Goal: Task Accomplishment & Management: Manage account settings

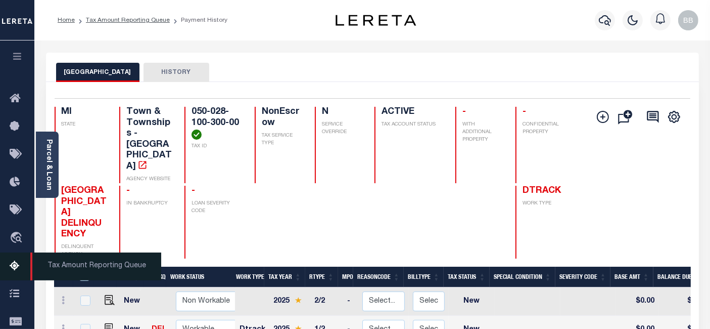
click at [20, 272] on icon at bounding box center [18, 266] width 16 height 13
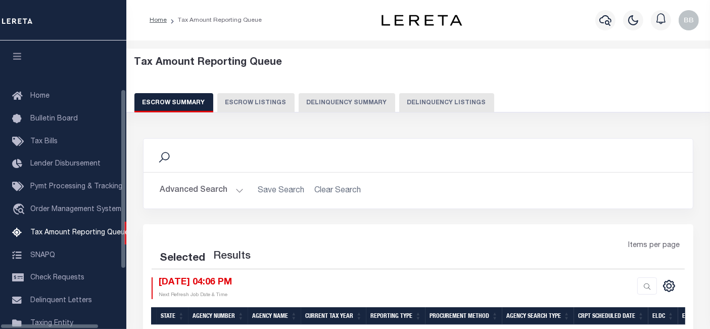
scroll to position [104, 0]
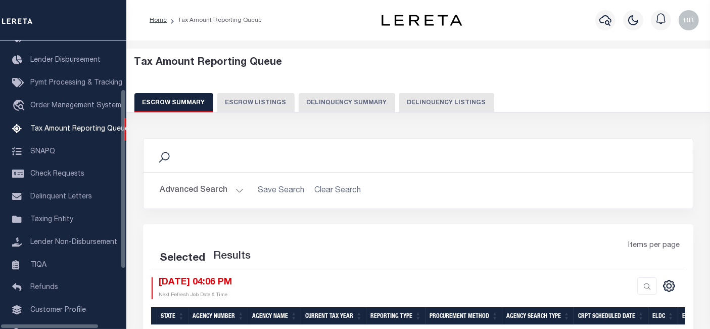
click at [430, 97] on button "Delinquency Listings" at bounding box center [446, 102] width 95 height 19
select select "100"
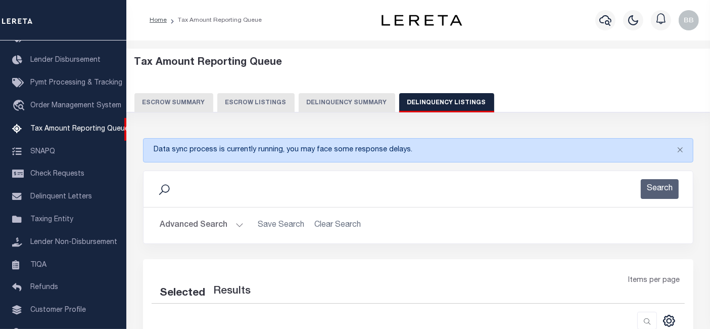
select select "100"
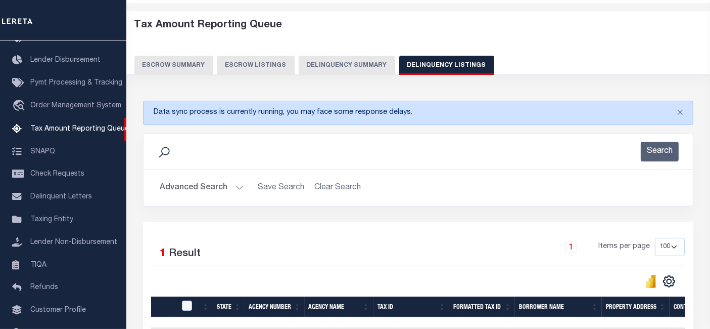
scroll to position [162, 0]
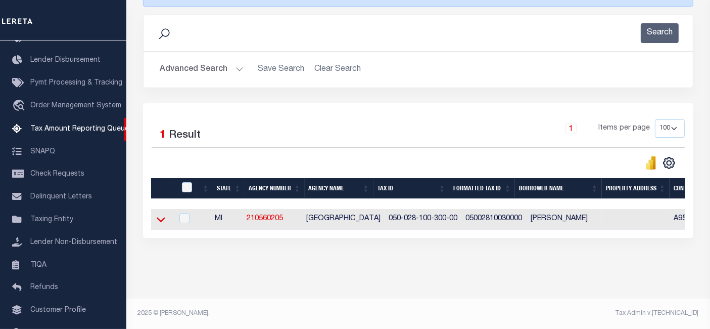
click at [160, 217] on icon at bounding box center [161, 219] width 9 height 5
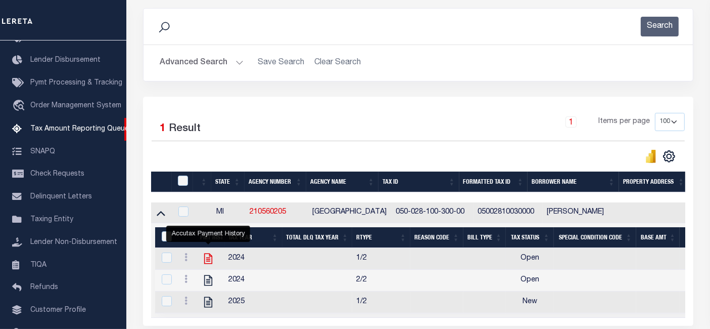
click at [207, 260] on icon "" at bounding box center [208, 258] width 8 height 11
checkbox input "true"
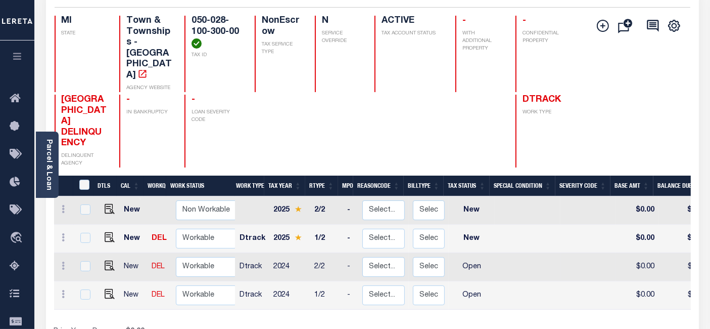
scroll to position [112, 0]
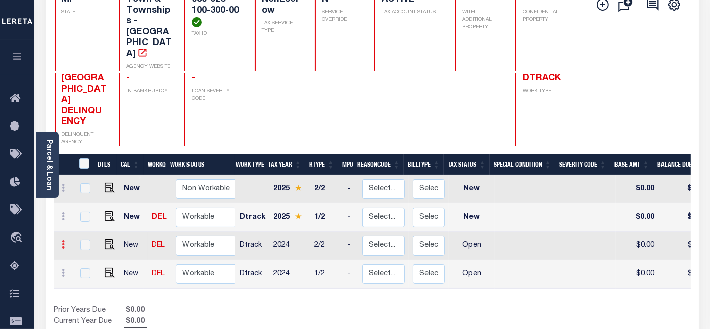
click at [63, 240] on icon at bounding box center [63, 244] width 3 height 8
click at [91, 202] on img at bounding box center [87, 207] width 10 height 10
checkbox input "true"
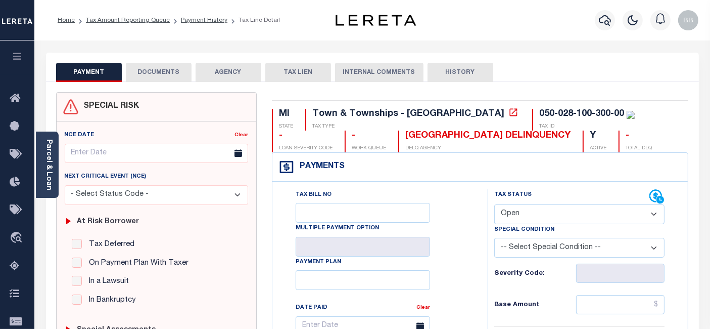
click at [530, 206] on select "- Select Status Code - Open Due/Unpaid Paid Incomplete No Tax Due Internal Refu…" at bounding box center [579, 214] width 170 height 20
select select "NTX"
click at [494, 204] on select "- Select Status Code - Open Due/Unpaid Paid Incomplete No Tax Due Internal Refu…" at bounding box center [579, 214] width 170 height 20
type input "[DATE]"
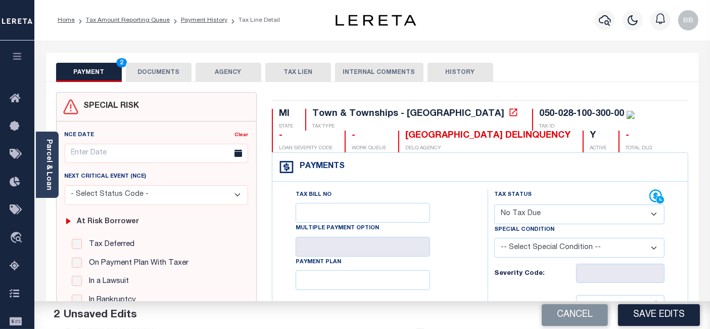
click at [523, 247] on select "-- Select Special Condition -- 3RD PARTY TAX LIEN AGENCY TAX LIEN (A.K.A Inside…" at bounding box center [579, 248] width 170 height 20
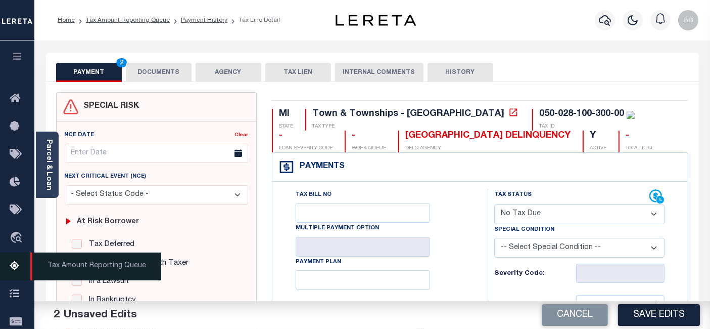
click at [15, 268] on icon at bounding box center [18, 266] width 16 height 13
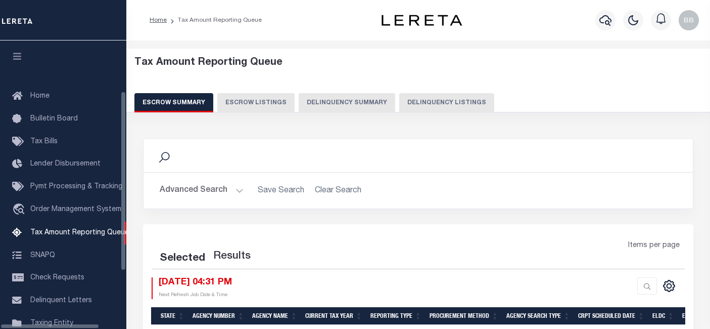
click at [407, 99] on button "Delinquency Listings" at bounding box center [446, 102] width 95 height 19
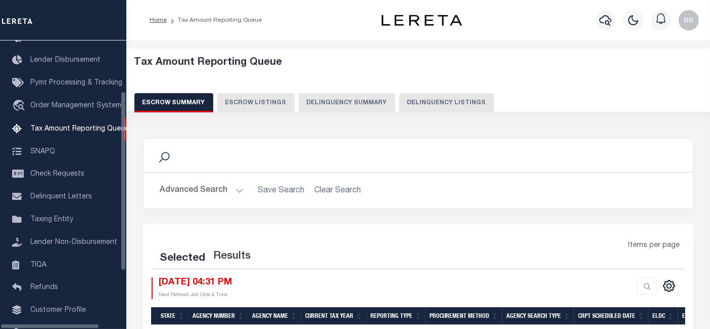
select select "100"
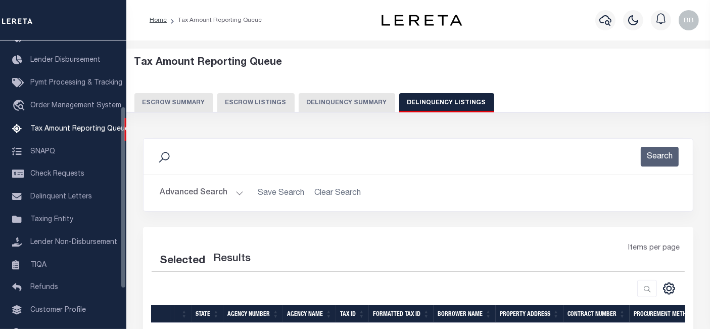
select select "100"
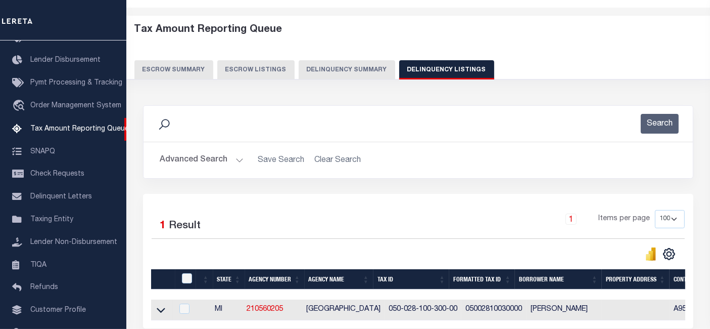
scroll to position [56, 0]
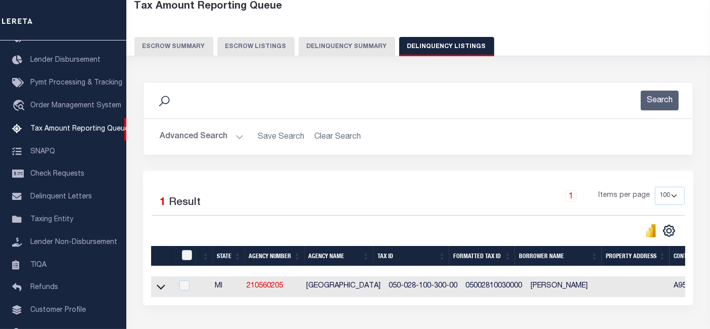
click at [191, 137] on button "Advanced Search" at bounding box center [202, 137] width 84 height 20
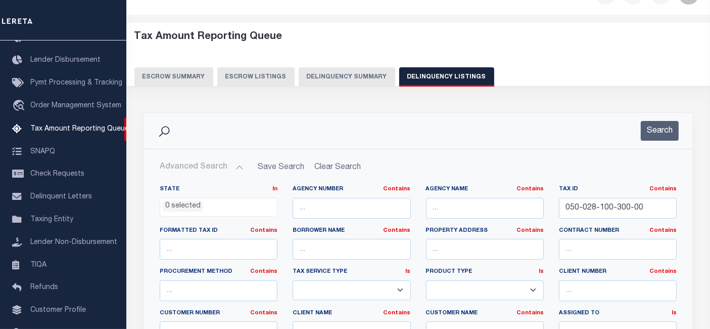
scroll to position [0, 0]
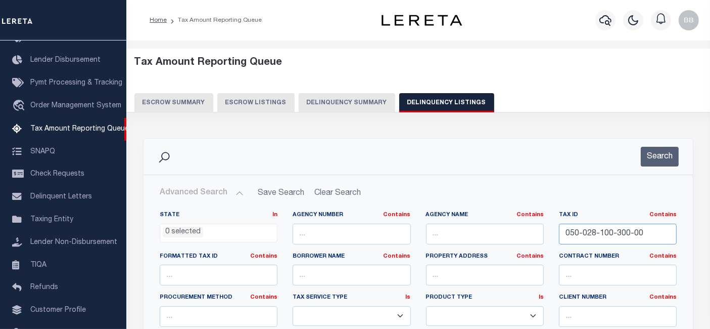
click at [604, 233] on input "050-028-100-300-00" at bounding box center [618, 233] width 118 height 21
paste input "H33 01219 0007"
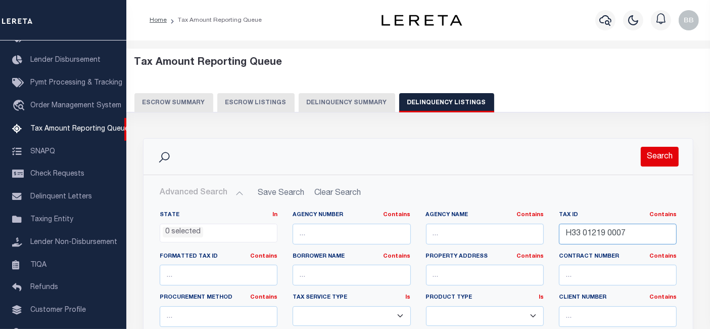
type input "H33 01219 0007"
click at [651, 155] on button "Search" at bounding box center [660, 157] width 38 height 20
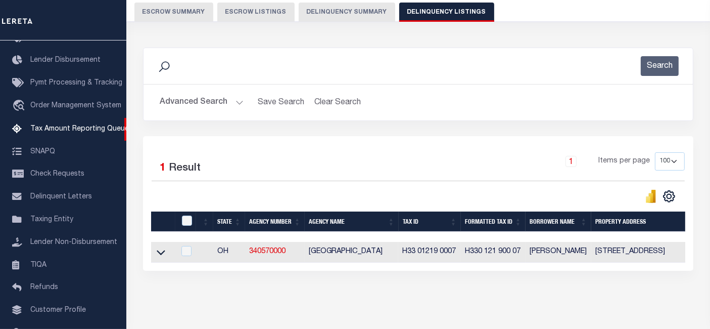
scroll to position [130, 0]
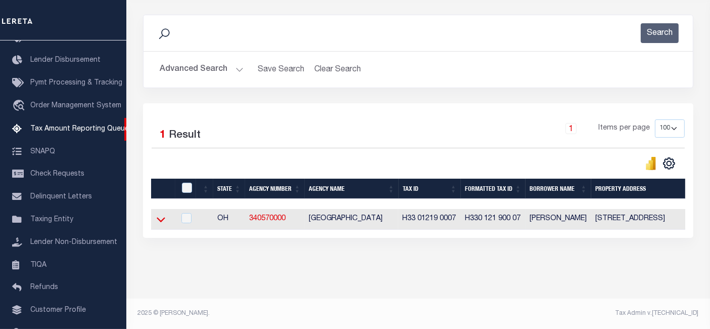
click at [162, 214] on icon at bounding box center [161, 219] width 9 height 11
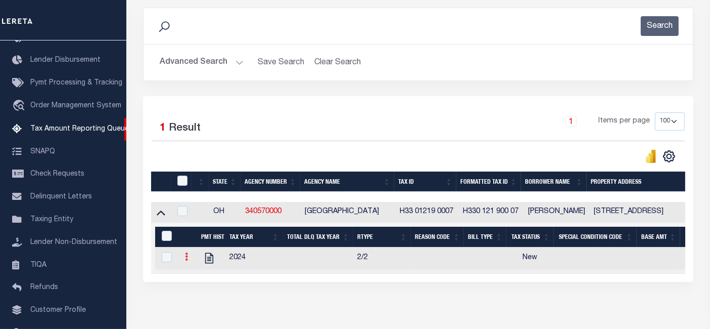
click at [182, 260] on link at bounding box center [186, 258] width 11 height 8
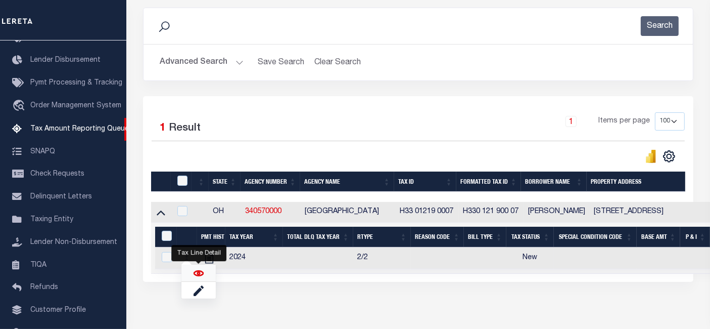
click at [198, 272] on img "" at bounding box center [199, 273] width 10 height 10
checkbox input "true"
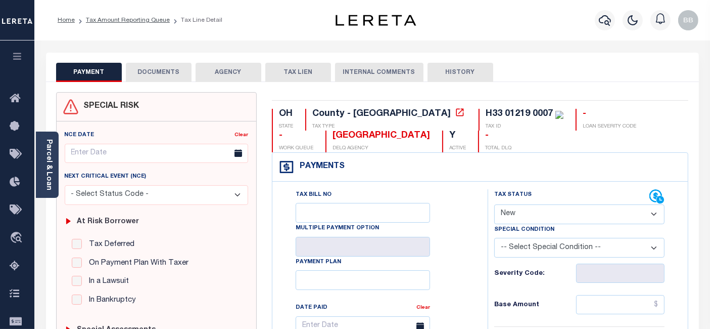
click at [520, 212] on select "- Select Status Code - Open Due/Unpaid Paid Incomplete No Tax Due Internal Refu…" at bounding box center [579, 214] width 170 height 20
select select "PYD"
click at [494, 204] on select "- Select Status Code - Open Due/Unpaid Paid Incomplete No Tax Due Internal Refu…" at bounding box center [579, 214] width 170 height 20
type input "[DATE]"
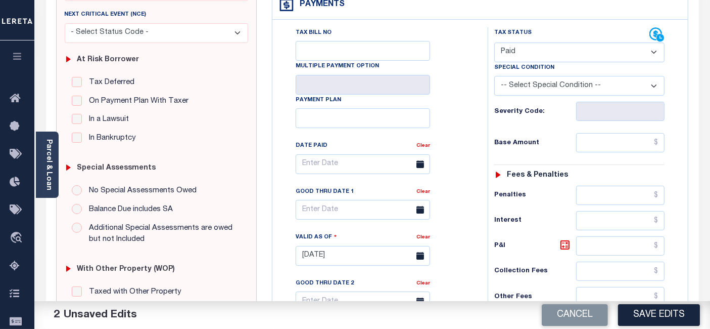
scroll to position [168, 0]
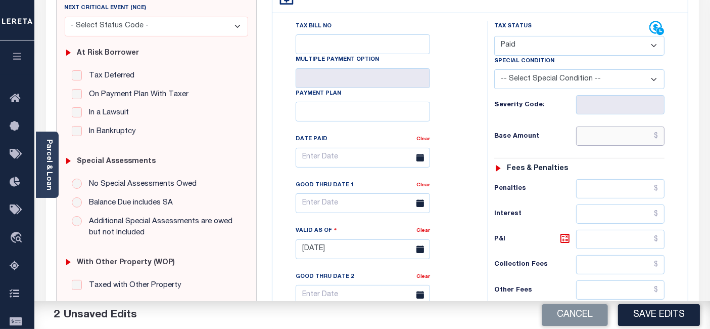
click at [618, 142] on input "text" at bounding box center [620, 135] width 88 height 19
type input "$0.00"
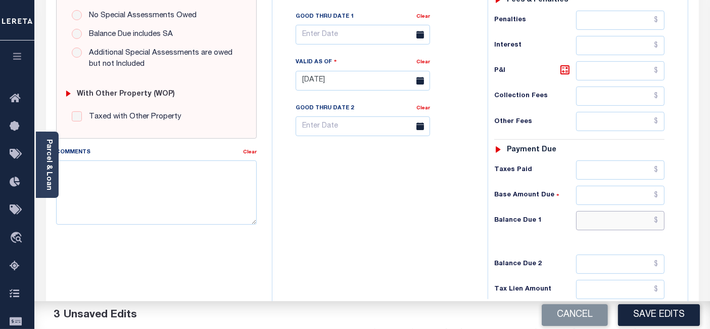
click at [611, 216] on input "text" at bounding box center [620, 220] width 88 height 19
type input "$0.00"
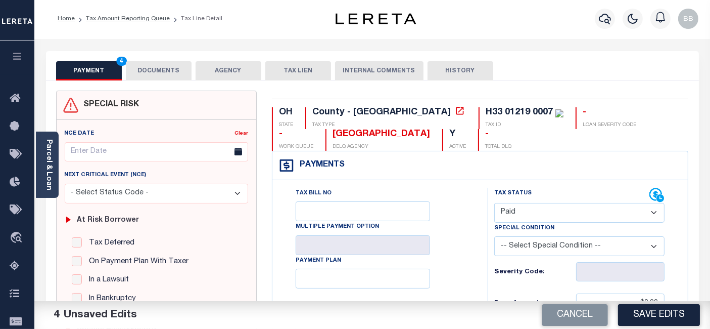
scroll to position [0, 0]
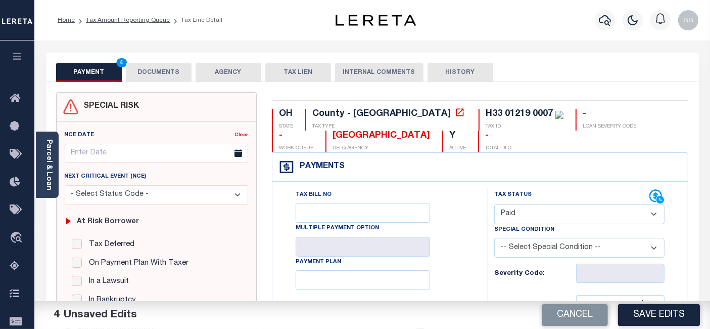
click at [152, 77] on button "DOCUMENTS" at bounding box center [159, 72] width 66 height 19
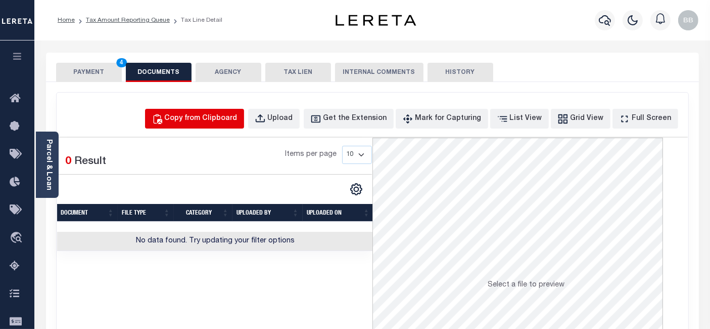
click at [221, 123] on div "Copy from Clipboard" at bounding box center [201, 118] width 73 height 11
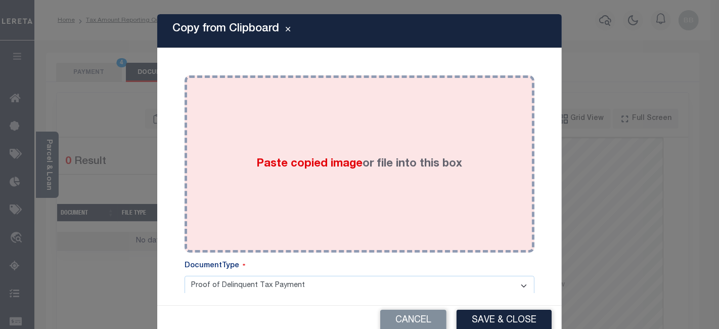
click at [347, 123] on div "Paste copied image or file into this box" at bounding box center [359, 164] width 335 height 162
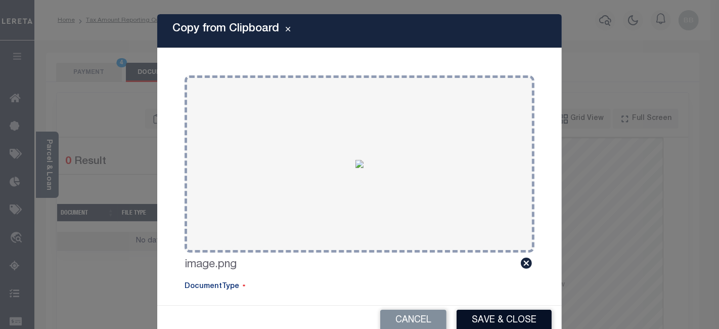
click at [491, 312] on button "Save & Close" at bounding box center [503, 320] width 95 height 22
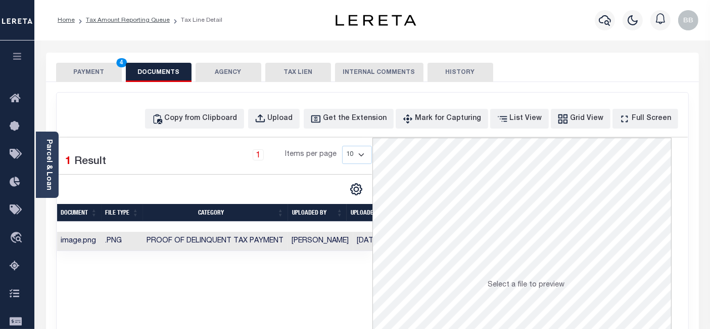
click at [75, 78] on button "PAYMENT 4" at bounding box center [89, 72] width 66 height 19
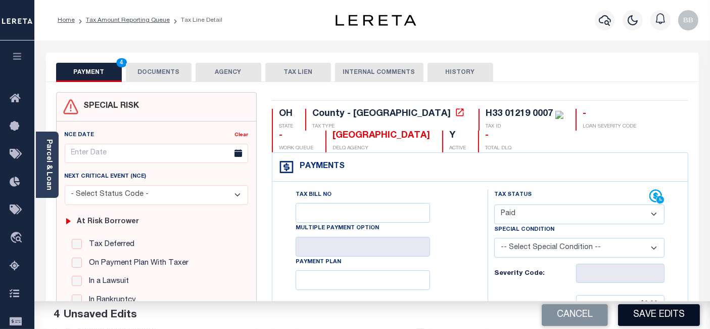
click at [662, 307] on button "Save Edits" at bounding box center [659, 315] width 82 height 22
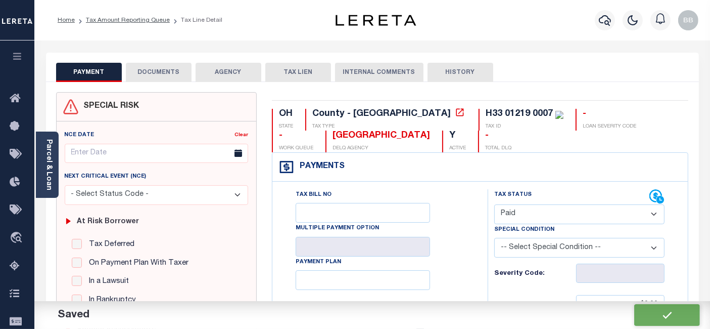
checkbox input "false"
type input "$0"
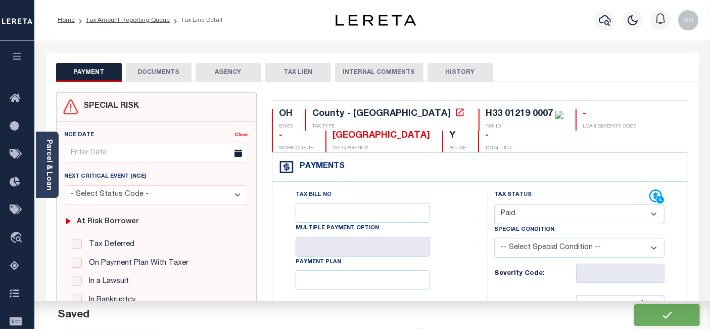
type input "$0"
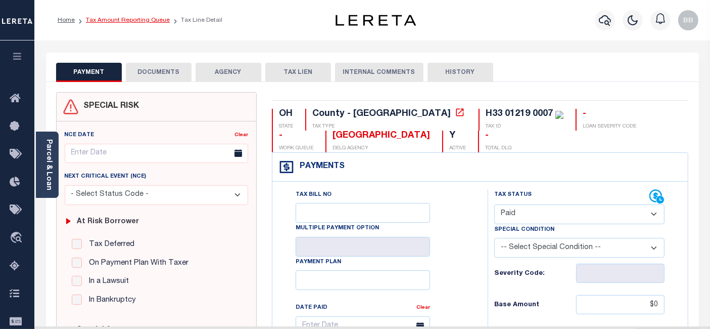
click at [149, 20] on link "Tax Amount Reporting Queue" at bounding box center [128, 20] width 84 height 6
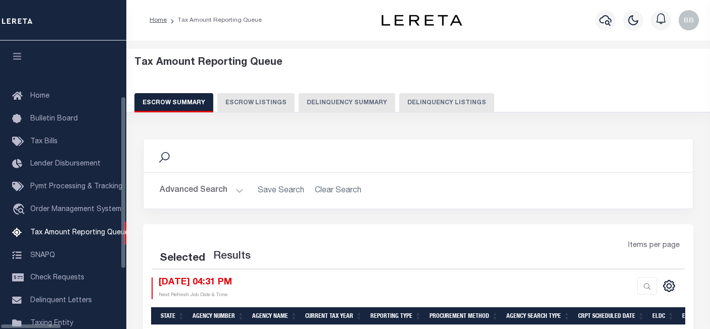
click at [415, 101] on button "Delinquency Listings" at bounding box center [446, 102] width 95 height 19
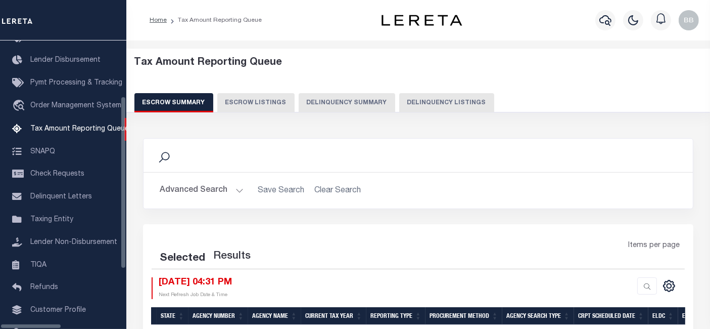
select select "100"
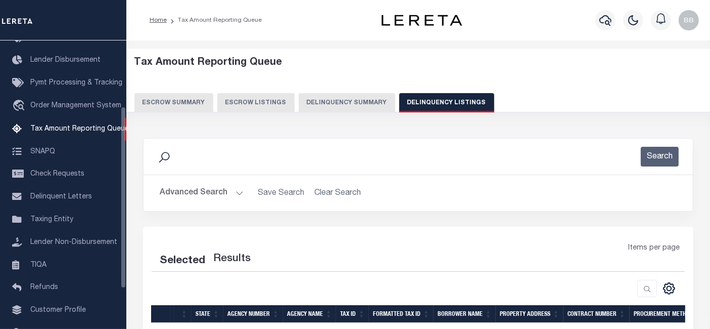
select select "100"
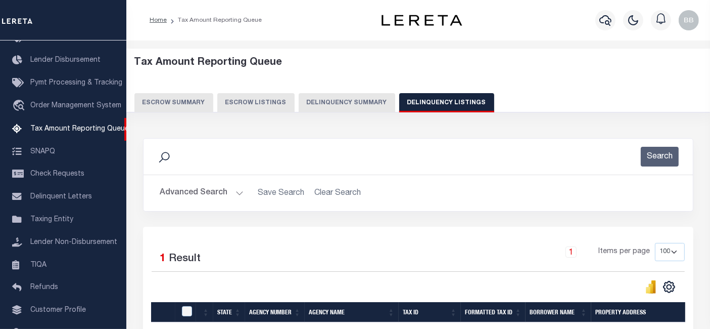
scroll to position [120, 0]
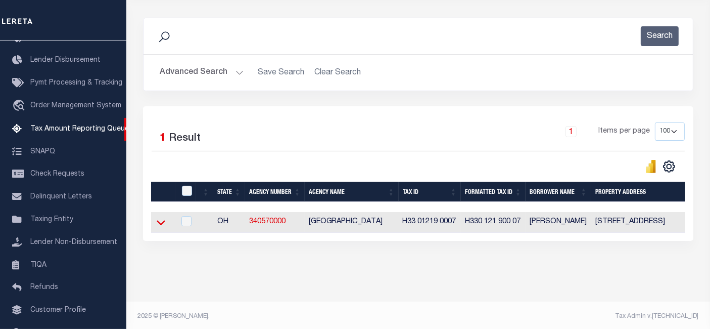
click at [157, 223] on icon at bounding box center [161, 222] width 9 height 11
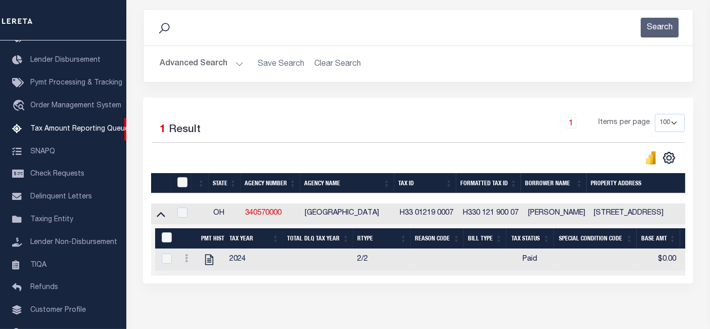
scroll to position [130, 0]
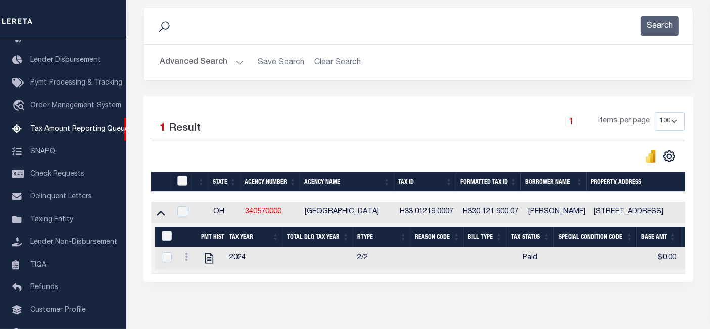
click at [180, 180] on input "checkbox" at bounding box center [182, 180] width 10 height 10
checkbox input "true"
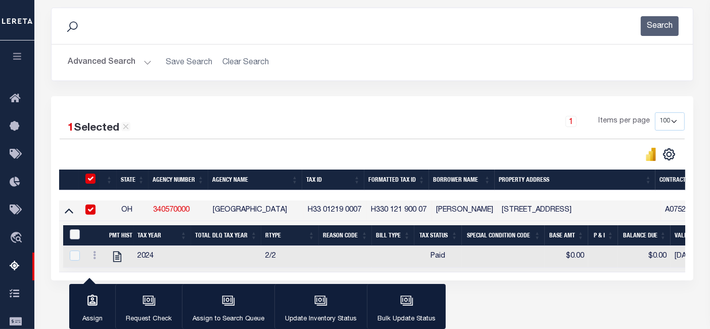
click at [78, 232] on input "&nbsp;" at bounding box center [75, 234] width 10 height 10
checkbox input "true"
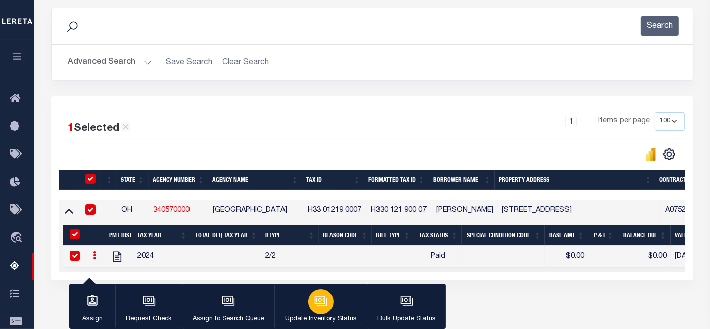
click at [315, 310] on div "button" at bounding box center [320, 301] width 25 height 25
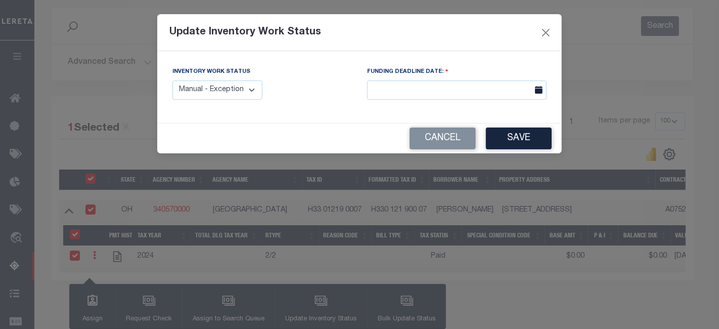
drag, startPoint x: 215, startPoint y: 90, endPoint x: 220, endPoint y: 99, distance: 10.2
click at [215, 90] on select "Manual - Exception Pended - Awaiting Search Late Add Exception Completed" at bounding box center [217, 90] width 90 height 20
select select "4"
click at [172, 80] on select "Manual - Exception Pended - Awaiting Search Late Add Exception Completed" at bounding box center [217, 90] width 90 height 20
click at [511, 137] on button "Save" at bounding box center [519, 138] width 66 height 22
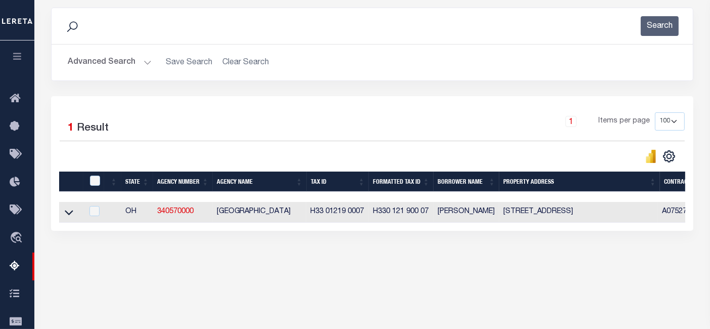
click at [109, 59] on button "Advanced Search" at bounding box center [110, 63] width 84 height 20
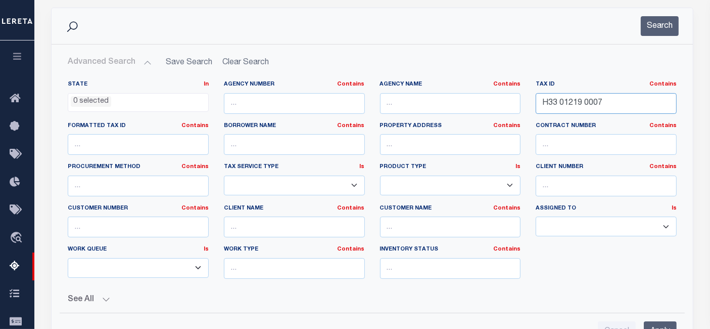
click at [606, 102] on input "H33 01219 0007" at bounding box center [606, 103] width 141 height 21
paste input "I39 00701 0011"
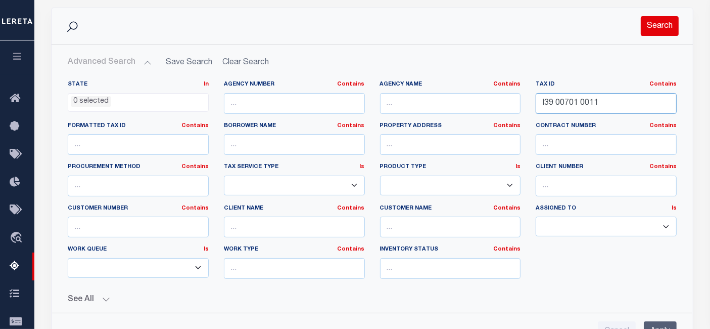
type input "I39 00701 0011"
click at [668, 28] on button "Search" at bounding box center [660, 26] width 38 height 20
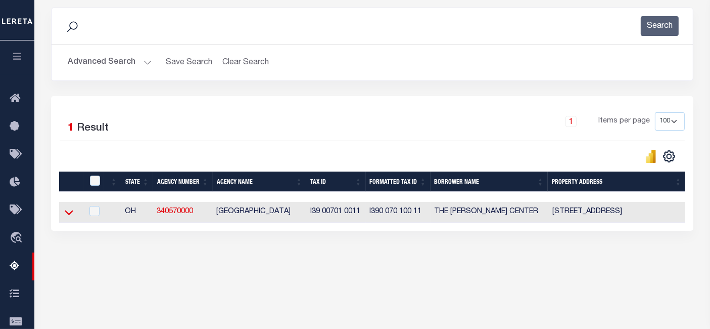
click at [67, 214] on icon at bounding box center [69, 212] width 9 height 5
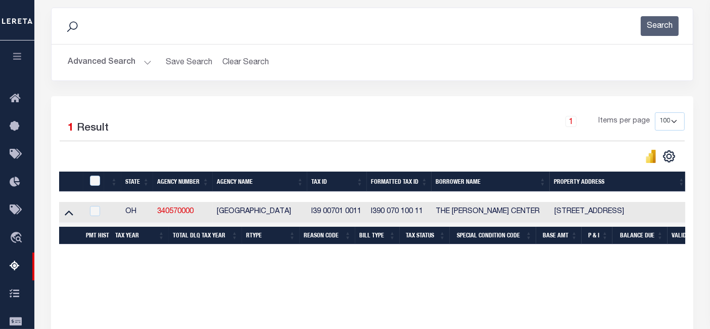
scroll to position [207, 0]
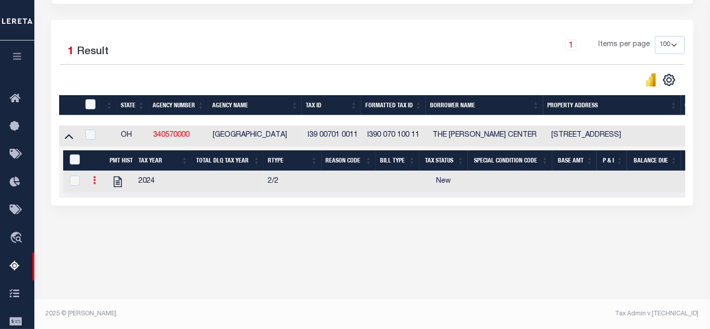
click at [93, 180] on icon at bounding box center [94, 180] width 3 height 8
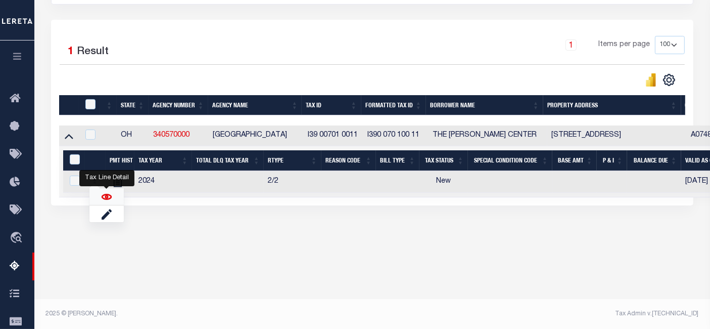
click at [104, 201] on img "" at bounding box center [107, 197] width 10 height 10
checkbox input "true"
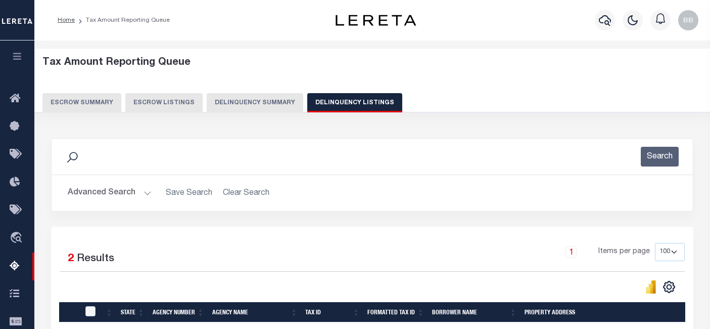
select select "100"
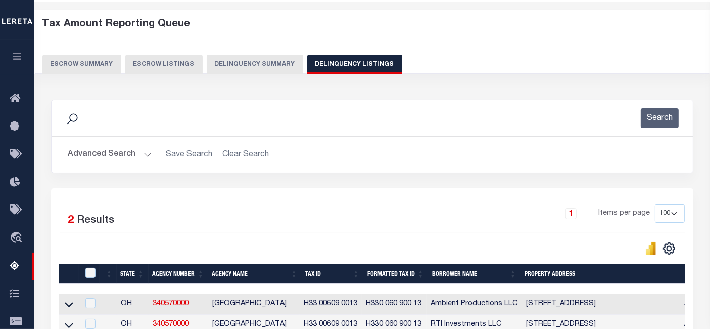
scroll to position [38, 0]
click at [119, 154] on button "Advanced Search" at bounding box center [110, 155] width 84 height 20
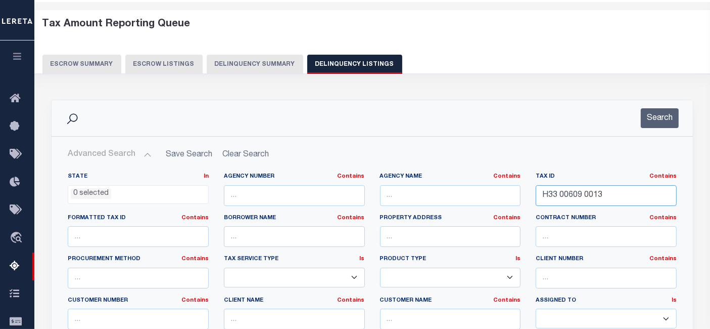
click at [608, 196] on input "H33 00609 0013" at bounding box center [606, 195] width 141 height 21
paste input "1223 0080"
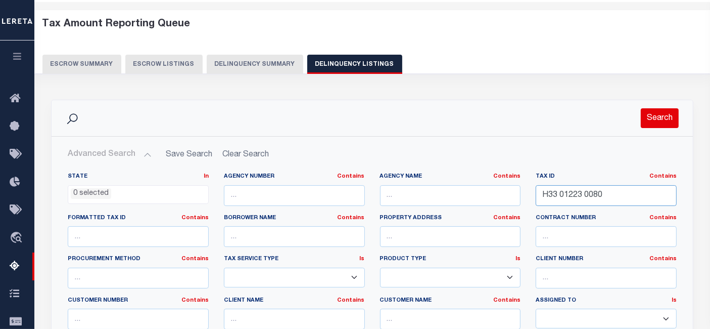
type input "H33 01223 0080"
click at [652, 117] on button "Search" at bounding box center [660, 118] width 38 height 20
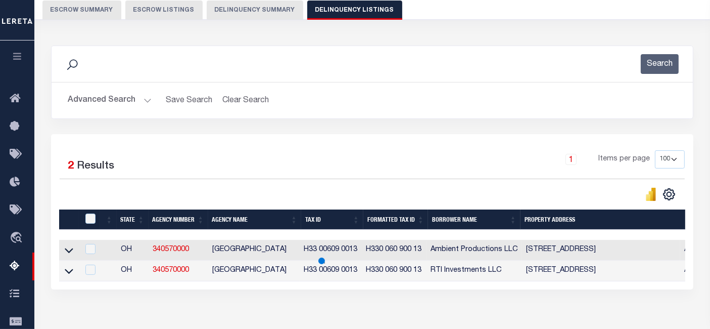
scroll to position [95, 0]
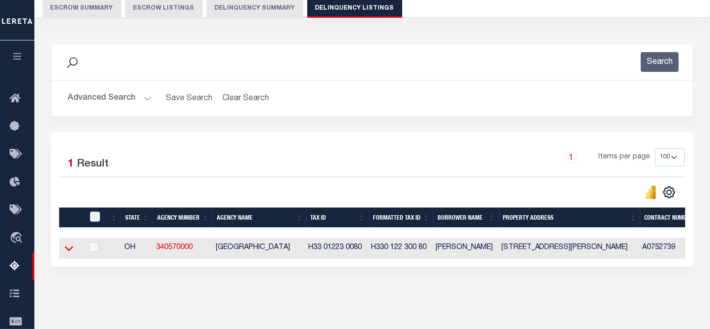
click at [70, 250] on icon at bounding box center [69, 248] width 9 height 5
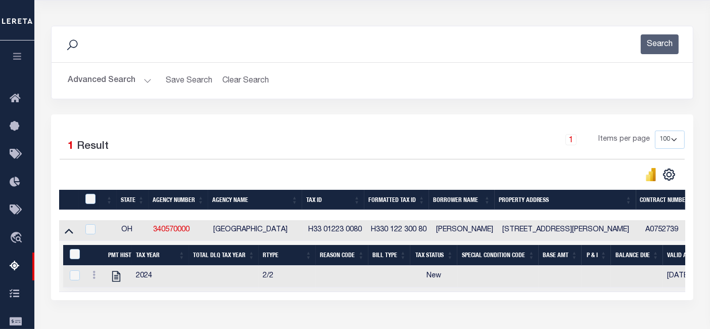
scroll to position [151, 0]
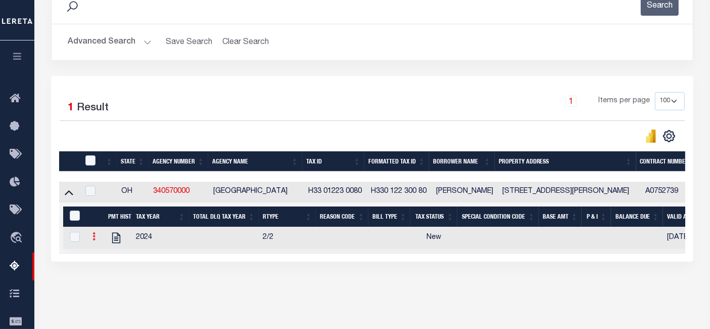
click at [95, 239] on icon at bounding box center [94, 236] width 3 height 8
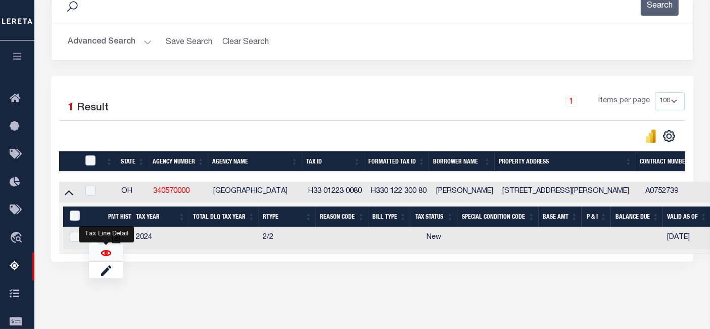
click at [110, 256] on img "" at bounding box center [106, 253] width 10 height 10
checkbox input "true"
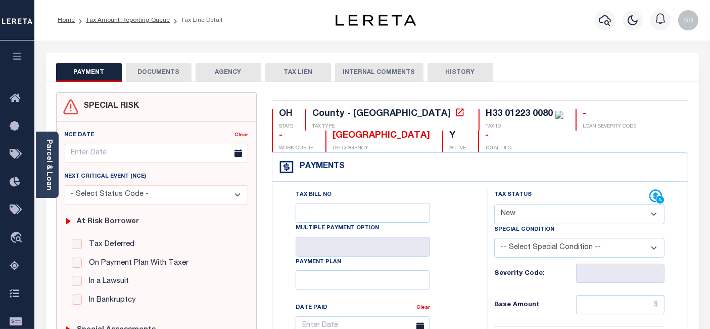
click at [529, 215] on select "- Select Status Code - Open Due/Unpaid Paid Incomplete No Tax Due Internal Refu…" at bounding box center [579, 214] width 170 height 20
select select "PYD"
click at [494, 204] on select "- Select Status Code - Open Due/Unpaid Paid Incomplete No Tax Due Internal Refu…" at bounding box center [579, 214] width 170 height 20
type input "[DATE]"
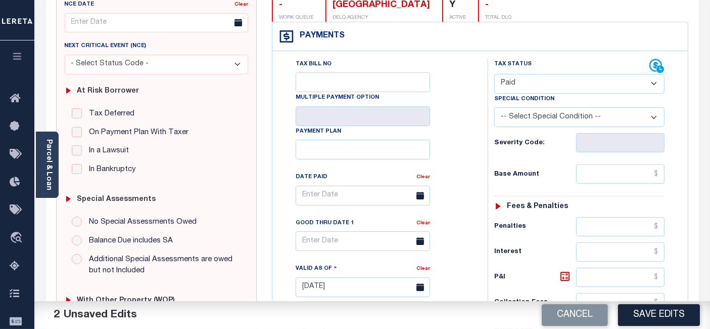
scroll to position [168, 0]
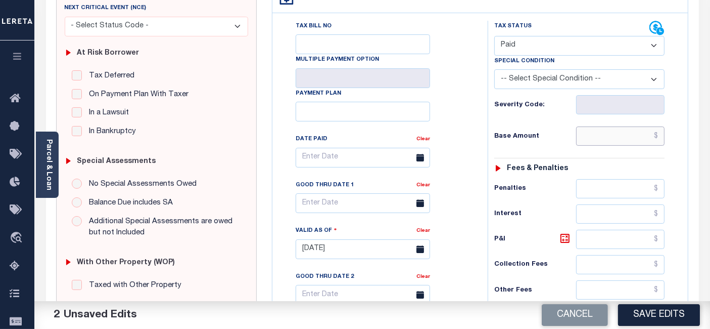
click at [624, 135] on input "text" at bounding box center [620, 135] width 88 height 19
type input "$0.00"
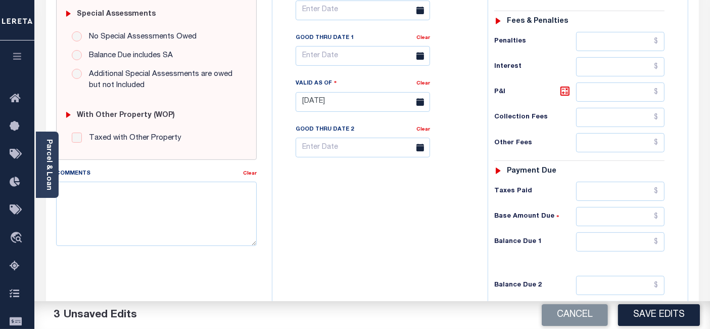
scroll to position [337, 0]
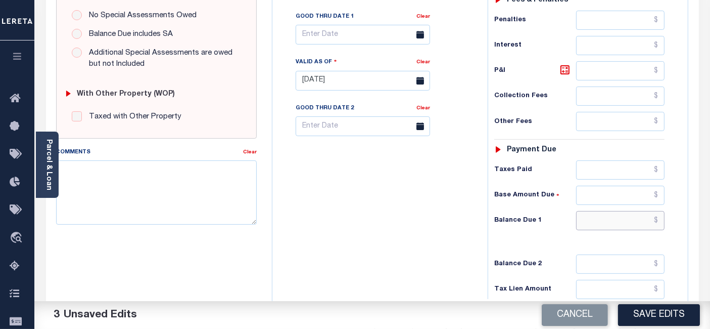
click at [608, 220] on input "text" at bounding box center [620, 220] width 88 height 19
type input "$0.00"
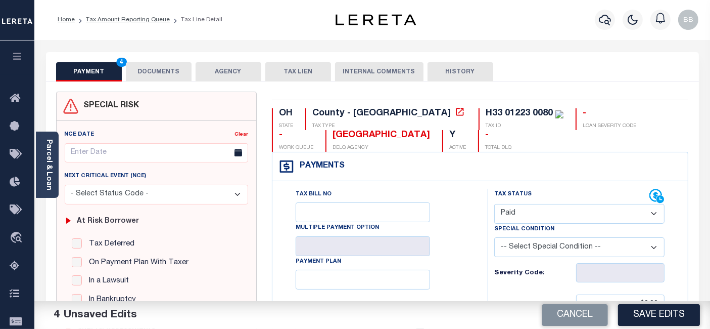
scroll to position [0, 0]
click at [164, 69] on button "DOCUMENTS" at bounding box center [159, 72] width 66 height 19
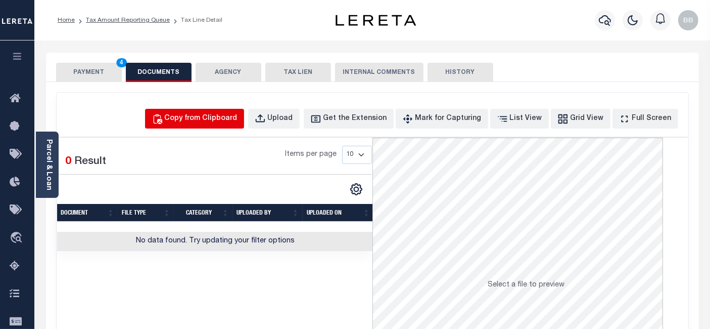
click at [233, 122] on div "Copy from Clipboard" at bounding box center [201, 118] width 73 height 11
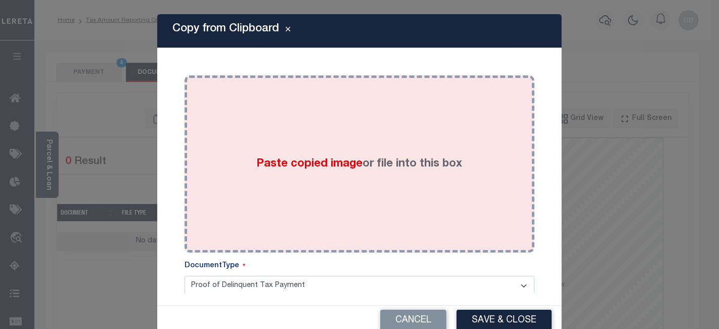
click at [317, 168] on span "Paste copied image" at bounding box center [310, 163] width 106 height 11
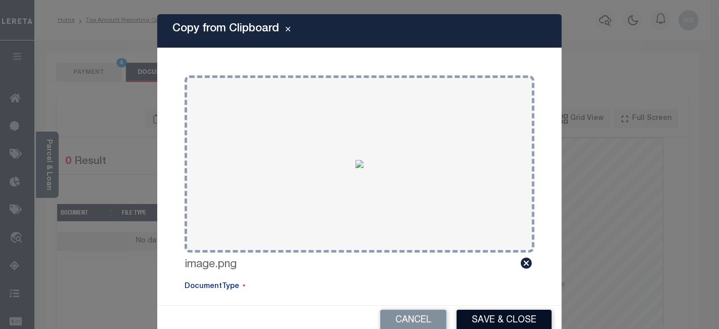
click at [511, 315] on button "Save & Close" at bounding box center [503, 320] width 95 height 22
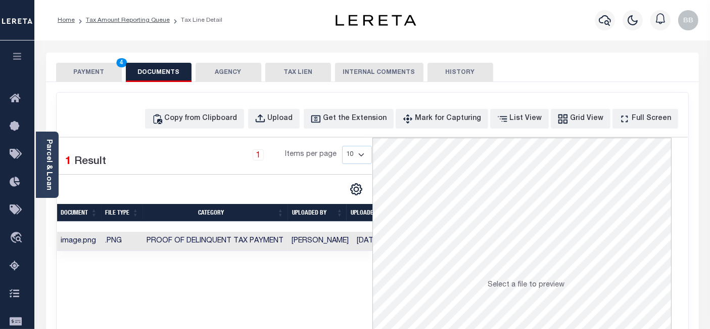
click at [95, 71] on button "PAYMENT 4" at bounding box center [89, 72] width 66 height 19
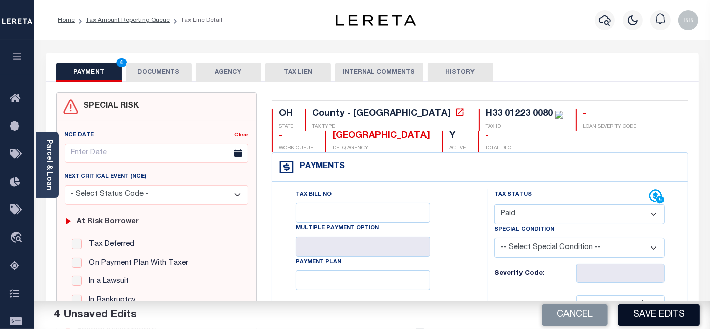
click at [656, 312] on button "Save Edits" at bounding box center [659, 315] width 82 height 22
checkbox input "false"
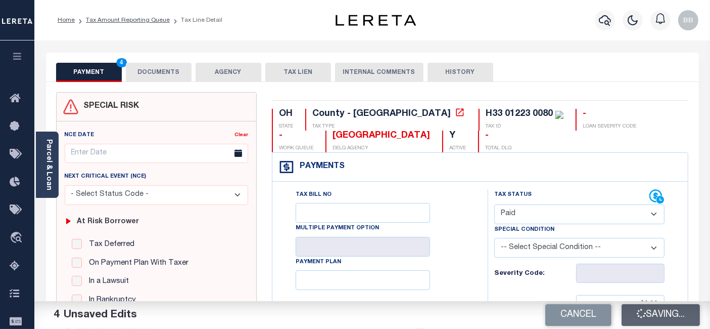
type input "$0"
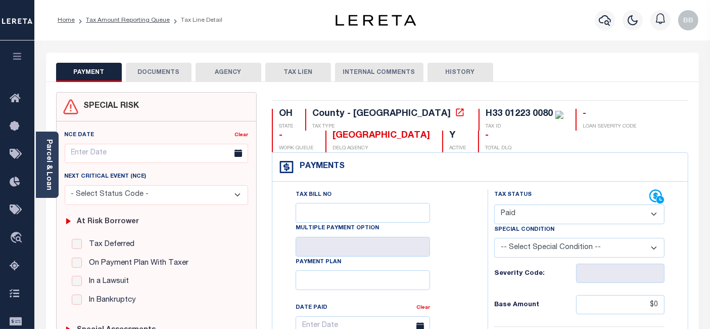
click at [139, 15] on ol "Home Tax Amount Reporting Queue Tax Line Detail" at bounding box center [140, 20] width 181 height 21
click at [137, 21] on link "Tax Amount Reporting Queue" at bounding box center [128, 20] width 84 height 6
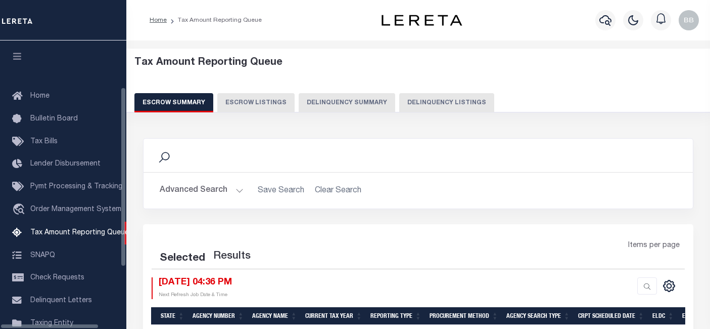
click at [417, 106] on button "Delinquency Listings" at bounding box center [446, 102] width 95 height 19
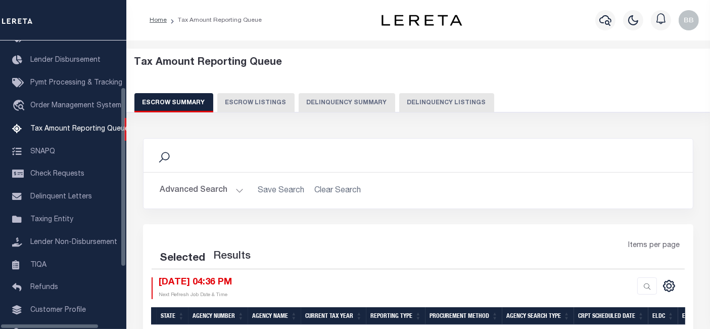
select select "100"
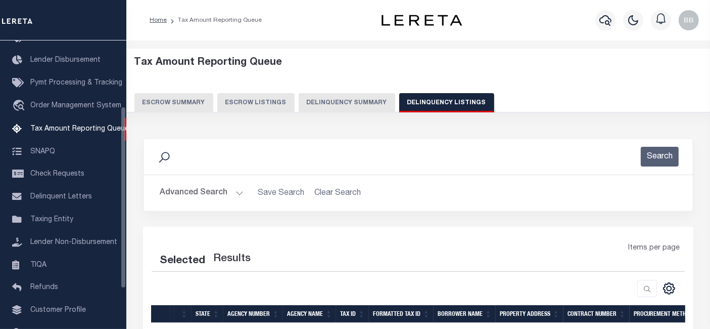
select select "100"
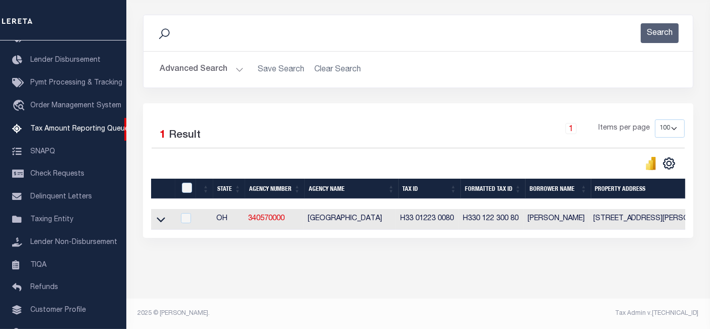
scroll to position [127, 0]
click at [162, 218] on icon at bounding box center [161, 219] width 9 height 5
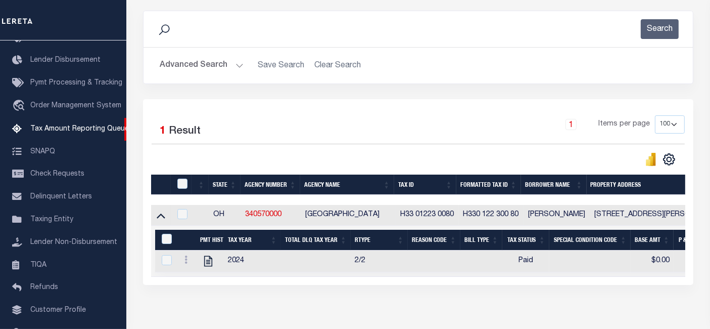
scroll to position [130, 0]
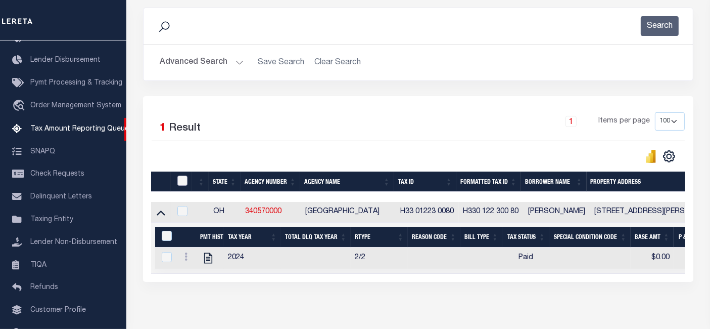
click at [180, 182] on input "checkbox" at bounding box center [182, 180] width 10 height 10
checkbox input "true"
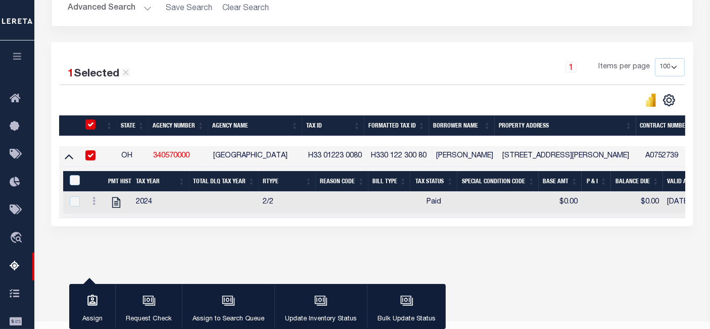
scroll to position [187, 0]
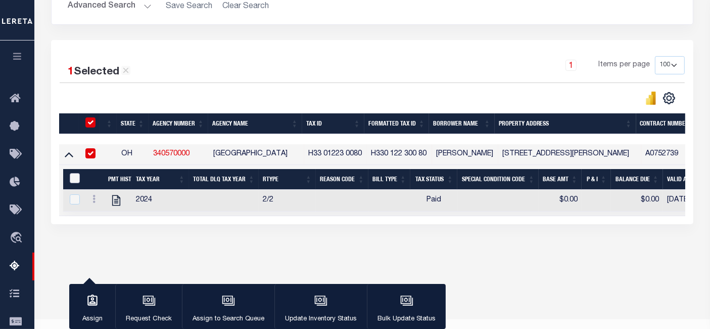
click at [72, 181] on input "&nbsp;" at bounding box center [75, 178] width 10 height 10
checkbox input "true"
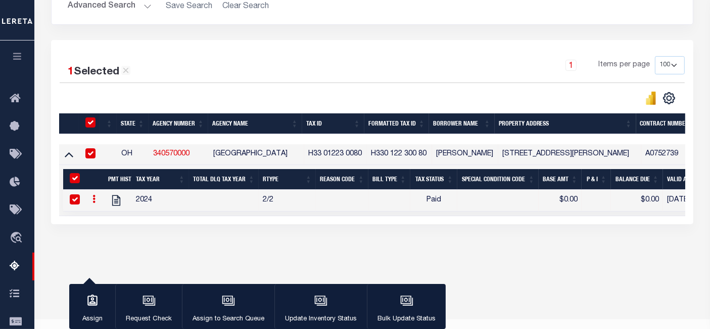
checkbox input "true"
click at [315, 307] on icon "button" at bounding box center [320, 300] width 13 height 13
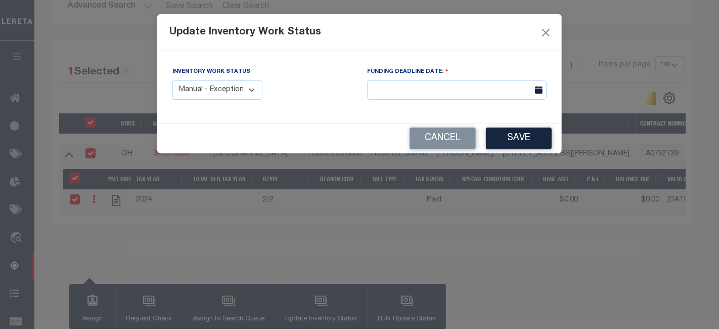
drag, startPoint x: 226, startPoint y: 86, endPoint x: 224, endPoint y: 93, distance: 7.5
click at [226, 86] on select "Manual - Exception Pended - Awaiting Search Late Add Exception Completed" at bounding box center [217, 90] width 90 height 20
select select "4"
click at [172, 80] on select "Manual - Exception Pended - Awaiting Search Late Add Exception Completed" at bounding box center [217, 90] width 90 height 20
click at [534, 143] on button "Save" at bounding box center [519, 138] width 66 height 22
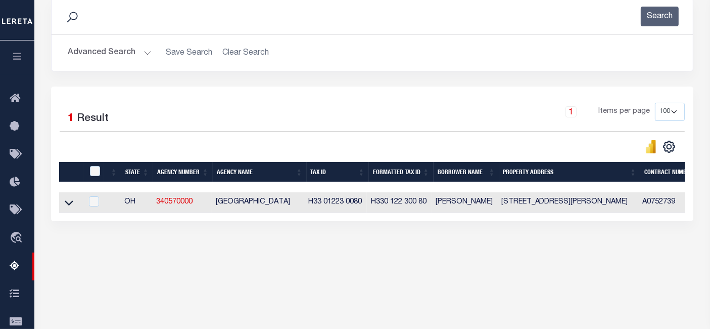
scroll to position [130, 0]
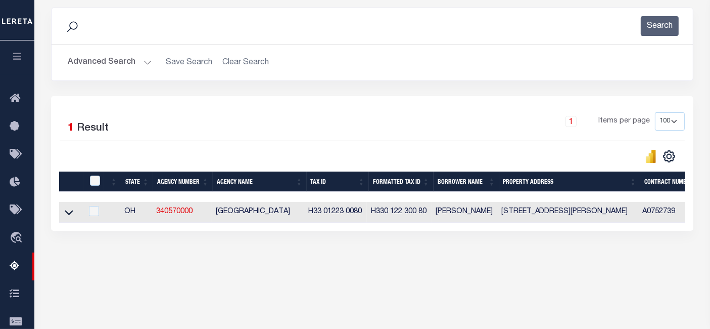
click at [112, 63] on button "Advanced Search" at bounding box center [110, 63] width 84 height 20
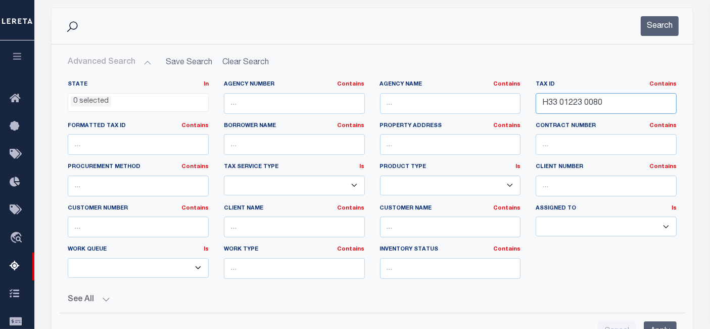
click at [589, 101] on input "H33 01223 0080" at bounding box center [606, 103] width 141 height 21
paste input "I39 01007 0021"
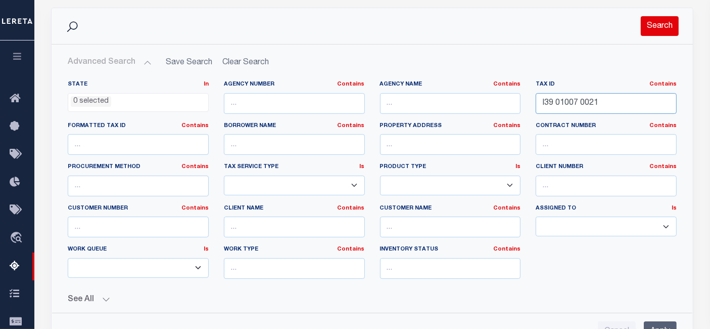
type input "I39 01007 0021"
click at [660, 31] on button "Search" at bounding box center [660, 26] width 38 height 20
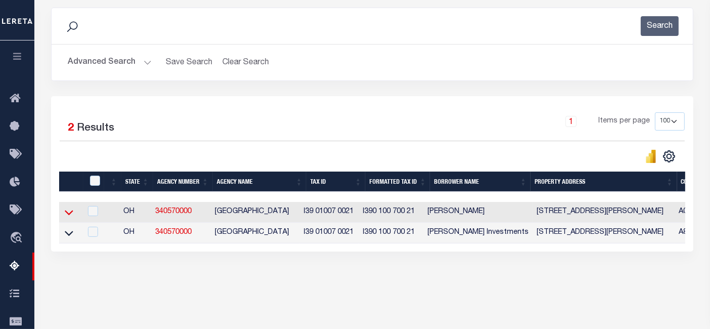
click at [71, 213] on icon at bounding box center [69, 212] width 9 height 5
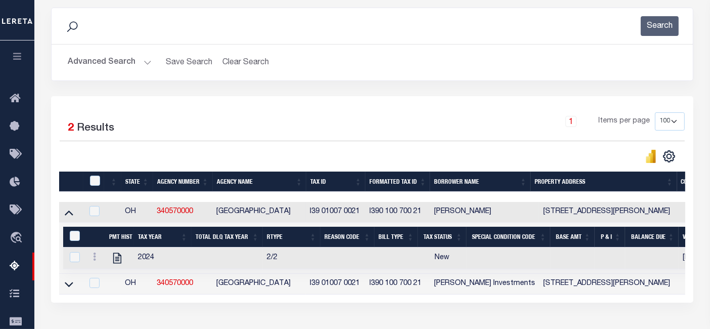
scroll to position [207, 0]
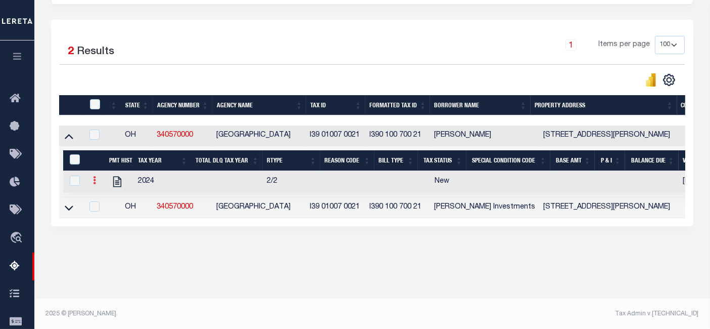
click at [95, 184] on icon at bounding box center [94, 180] width 3 height 8
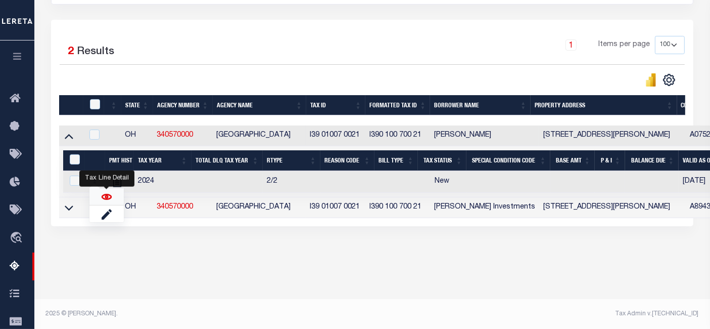
click at [106, 201] on img "" at bounding box center [107, 197] width 10 height 10
checkbox input "true"
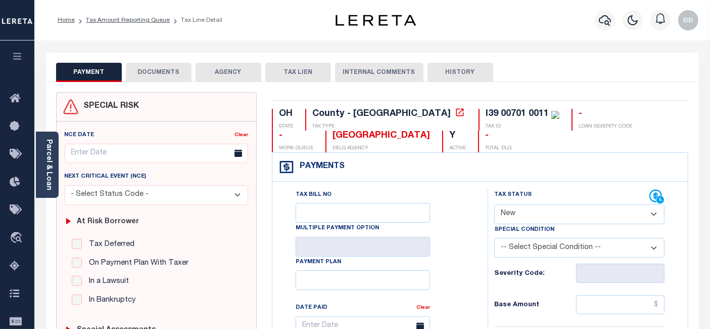
click at [521, 217] on select "- Select Status Code - Open Due/Unpaid Paid Incomplete No Tax Due Internal Refu…" at bounding box center [579, 214] width 170 height 20
select select "PYD"
click at [494, 204] on select "- Select Status Code - Open Due/Unpaid Paid Incomplete No Tax Due Internal Refu…" at bounding box center [579, 214] width 170 height 20
type input "[DATE]"
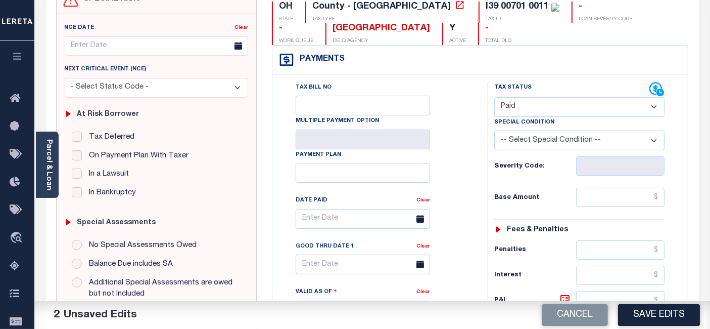
scroll to position [168, 0]
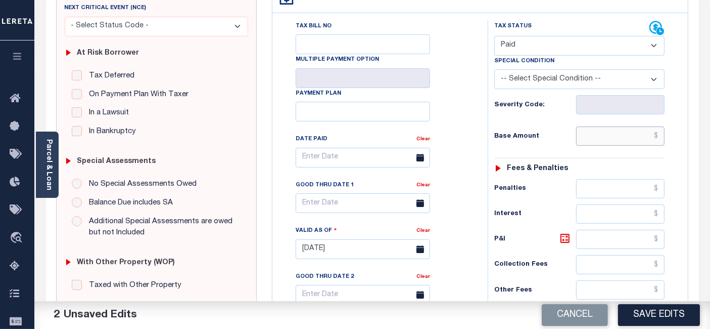
click at [608, 137] on input "text" at bounding box center [620, 135] width 88 height 19
type input "$0.00"
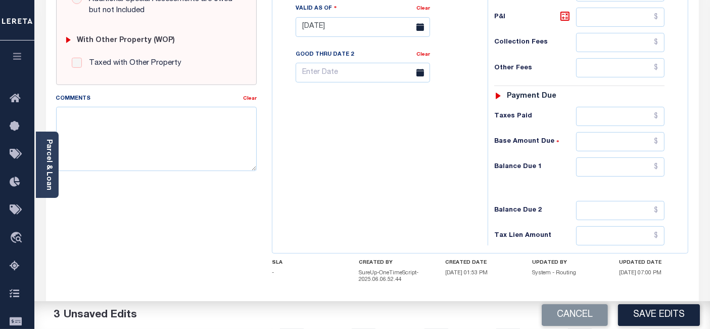
scroll to position [393, 0]
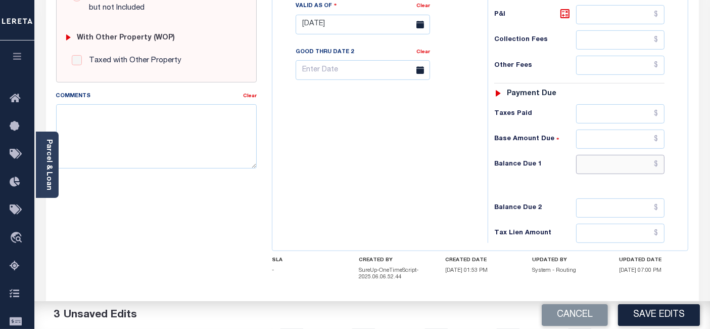
click at [619, 157] on input "text" at bounding box center [620, 164] width 88 height 19
type input "$0.00"
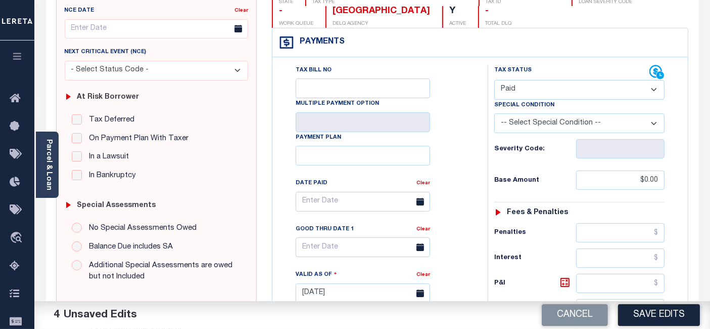
scroll to position [0, 0]
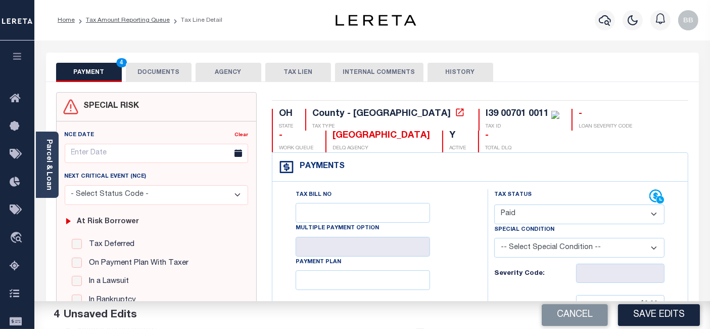
click at [153, 74] on button "DOCUMENTS" at bounding box center [159, 72] width 66 height 19
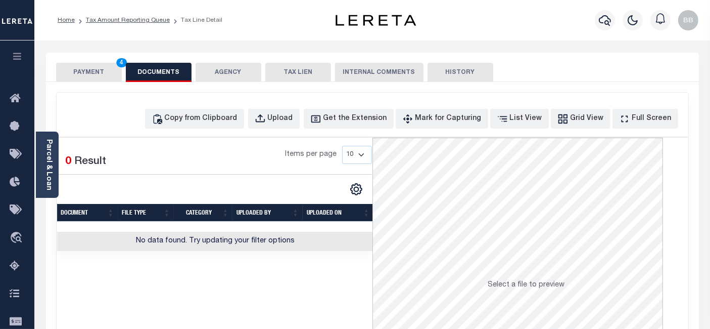
click at [231, 136] on div "Copy from Clipboard Upload Get the Extension Mark for Capturing Got it List Vie…" at bounding box center [373, 271] width 632 height 356
click at [226, 120] on div "Copy from Clipboard" at bounding box center [201, 118] width 73 height 11
select select "POP"
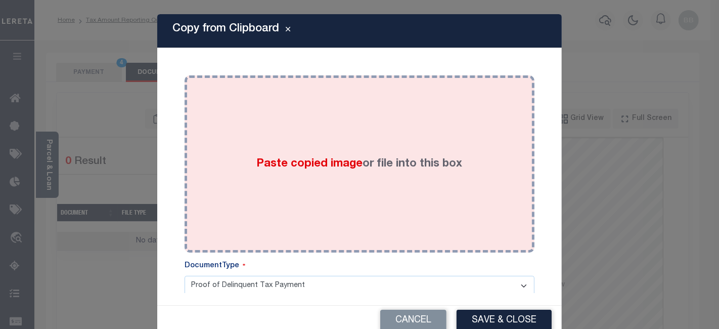
click at [334, 151] on div "Paste copied image or file into this box" at bounding box center [359, 164] width 335 height 162
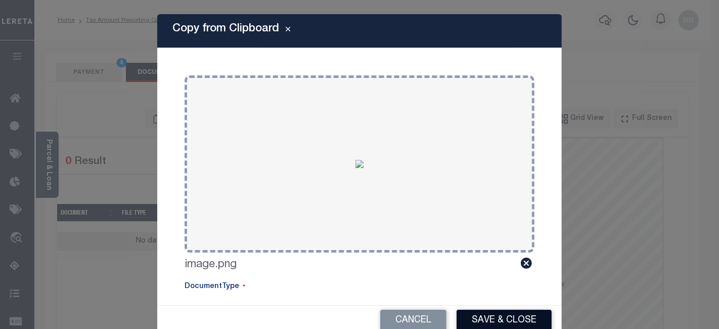
click at [510, 319] on button "Save & Close" at bounding box center [503, 320] width 95 height 22
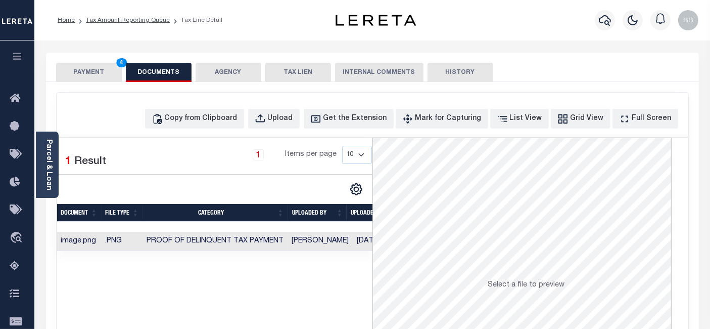
click at [79, 82] on div "SPECIAL RISK NCE Date Clear" at bounding box center [372, 270] width 653 height 376
click at [90, 77] on button "PAYMENT 4" at bounding box center [89, 72] width 66 height 19
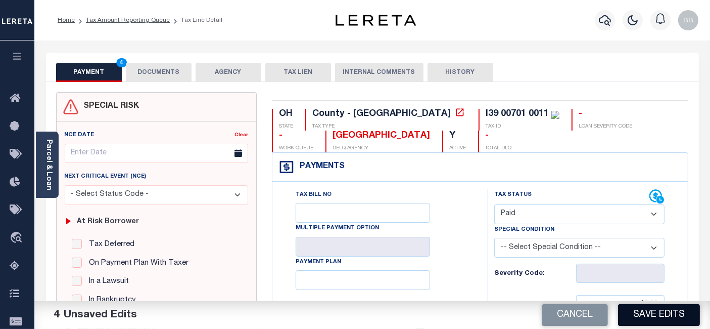
click at [655, 313] on button "Save Edits" at bounding box center [659, 315] width 82 height 22
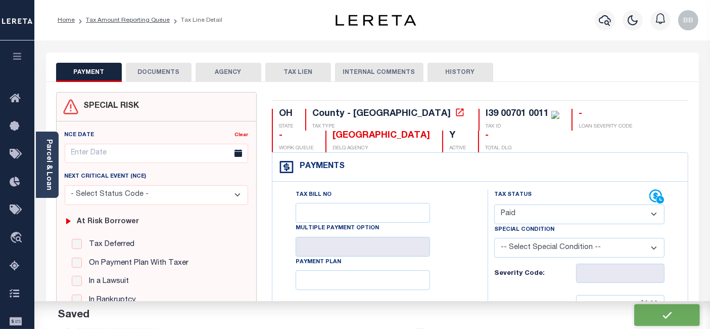
checkbox input "false"
type input "$0"
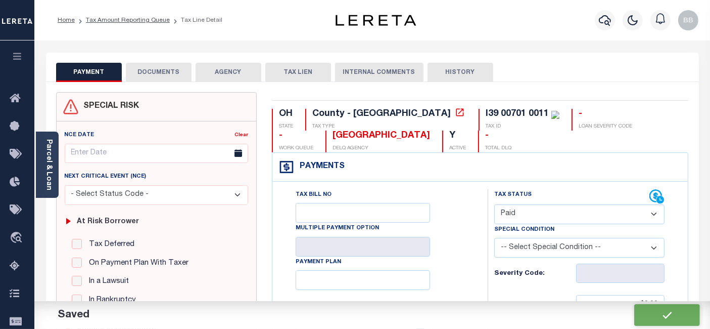
type input "$0"
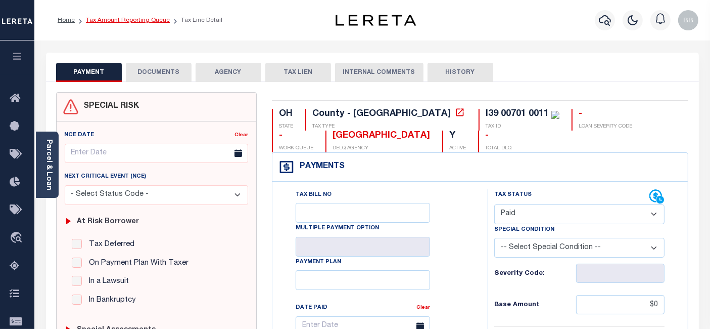
click at [145, 21] on link "Tax Amount Reporting Queue" at bounding box center [128, 20] width 84 height 6
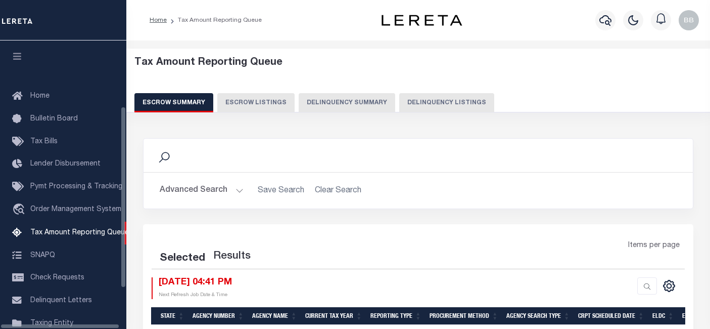
click at [433, 106] on button "Delinquency Listings" at bounding box center [446, 102] width 95 height 19
select select "100"
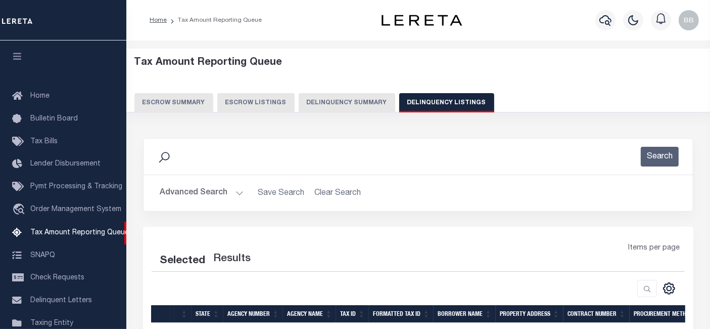
scroll to position [105, 0]
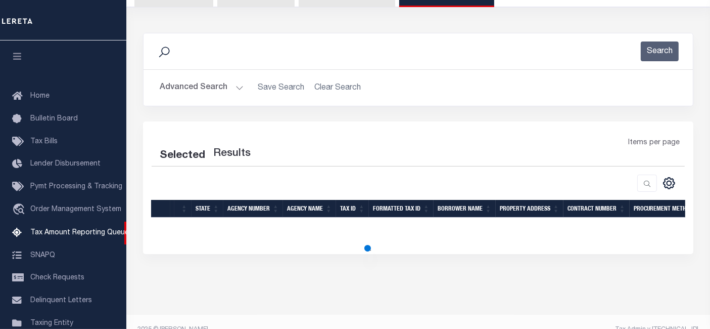
select select "100"
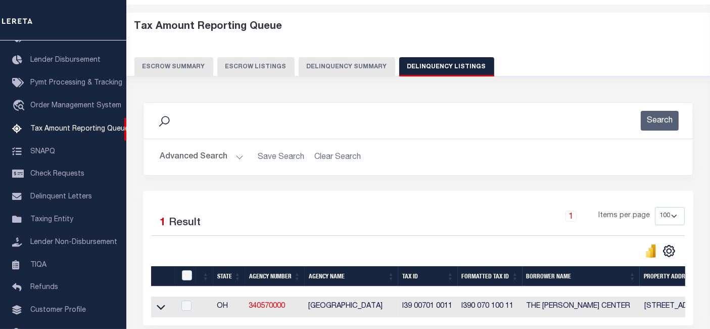
scroll to position [56, 0]
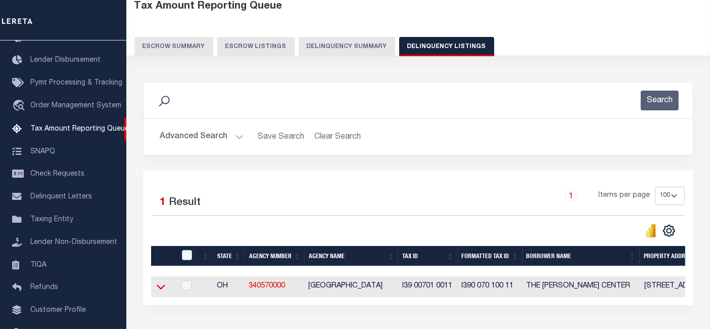
click at [157, 287] on icon at bounding box center [161, 287] width 9 height 5
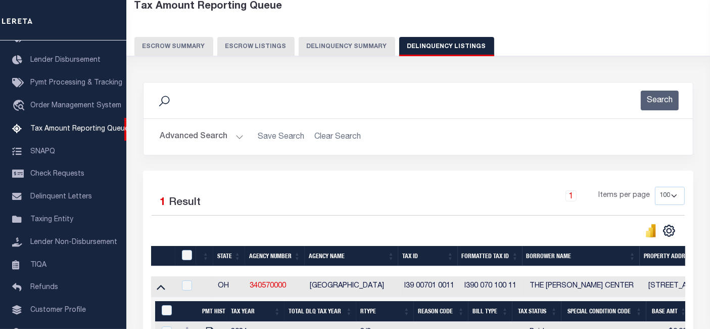
scroll to position [112, 0]
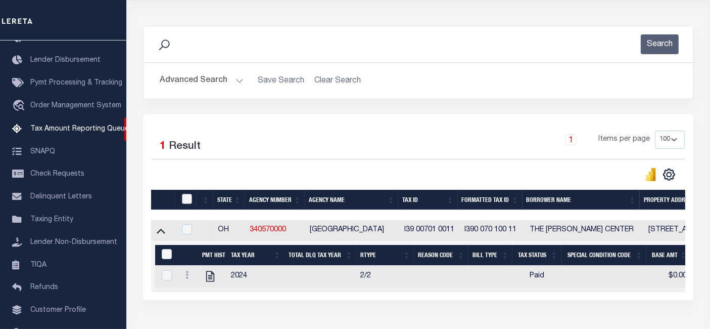
click at [190, 203] on input "checkbox" at bounding box center [187, 199] width 10 height 10
checkbox input "true"
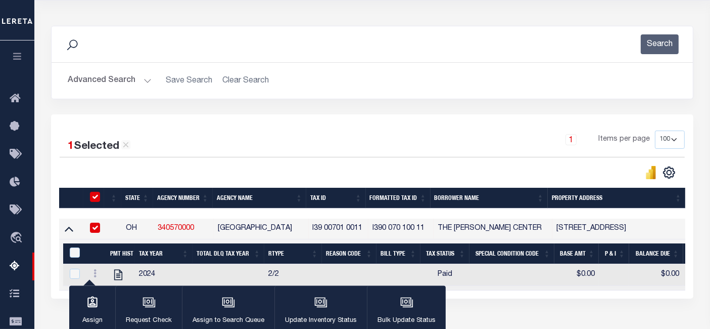
scroll to position [168, 0]
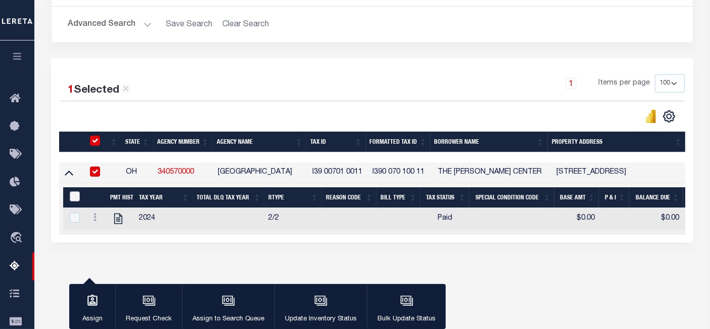
click at [73, 196] on input "&nbsp;" at bounding box center [75, 196] width 10 height 10
checkbox input "true"
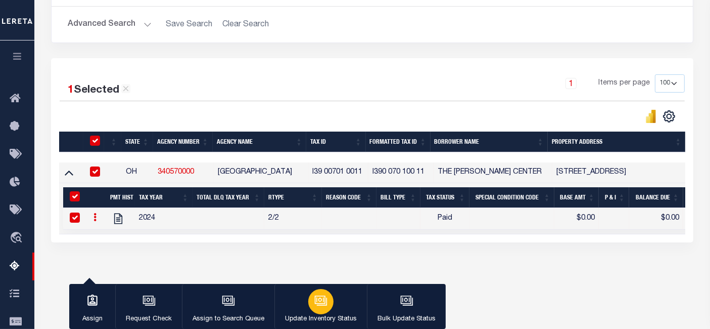
click at [319, 302] on icon "button" at bounding box center [320, 300] width 13 height 13
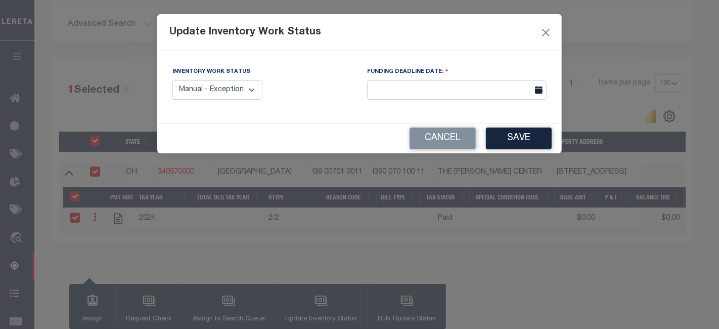
click at [237, 81] on select "Manual - Exception Pended - Awaiting Search Late Add Exception Completed" at bounding box center [217, 90] width 90 height 20
select select "4"
click at [172, 80] on select "Manual - Exception Pended - Awaiting Search Late Add Exception Completed" at bounding box center [217, 90] width 90 height 20
click at [503, 139] on button "Save" at bounding box center [519, 138] width 66 height 22
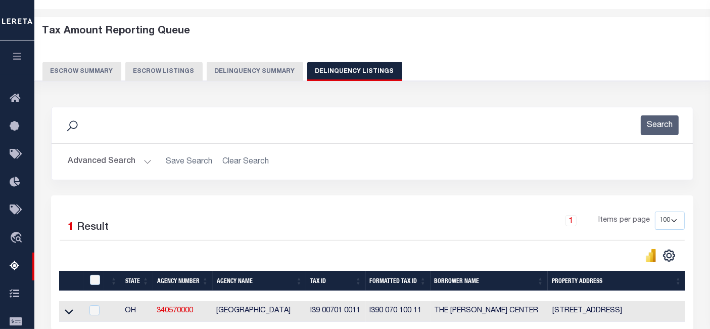
scroll to position [0, 0]
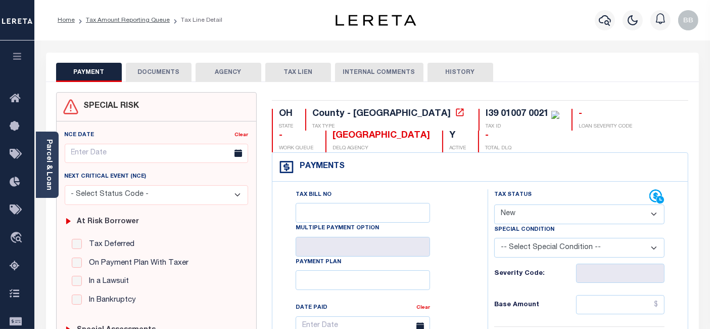
click at [518, 207] on select "- Select Status Code - Open Due/Unpaid Paid Incomplete No Tax Due Internal Refu…" at bounding box center [579, 214] width 170 height 20
select select "PYD"
click at [494, 204] on select "- Select Status Code - Open Due/Unpaid Paid Incomplete No Tax Due Internal Refu…" at bounding box center [579, 214] width 170 height 20
type input "[DATE]"
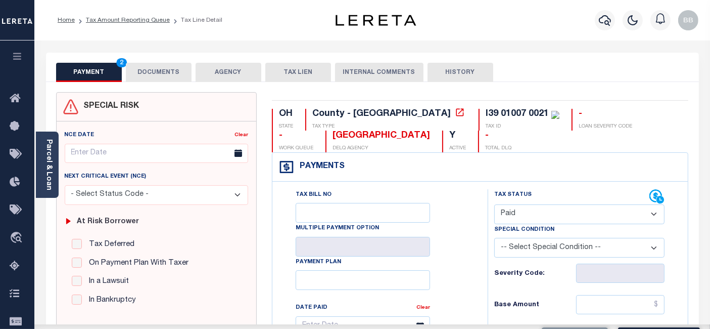
scroll to position [112, 0]
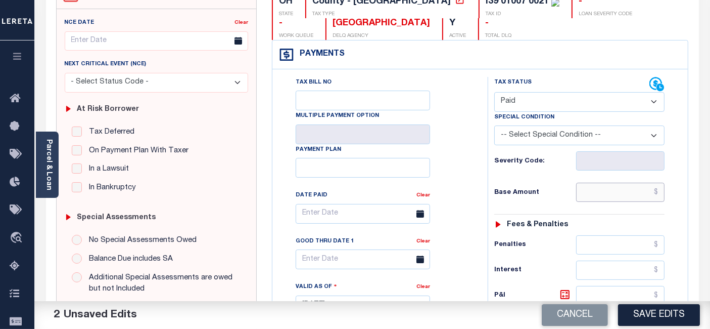
click at [608, 195] on input "text" at bounding box center [620, 191] width 88 height 19
type input "$0.00"
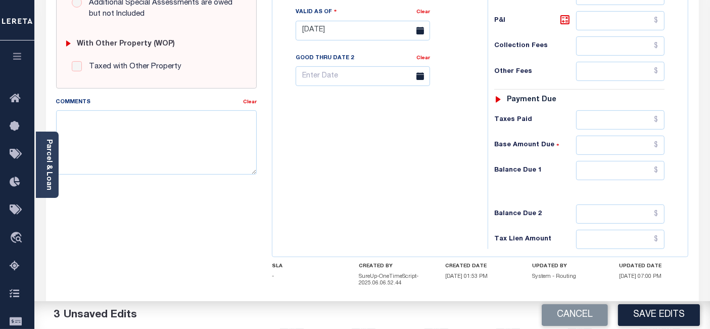
scroll to position [393, 0]
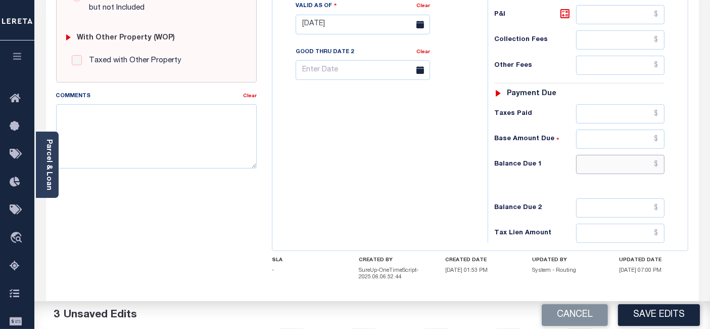
click at [597, 163] on input "text" at bounding box center [620, 164] width 88 height 19
type input "$0.00"
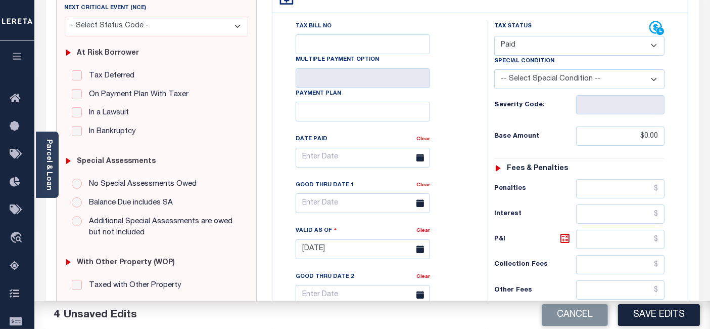
scroll to position [0, 0]
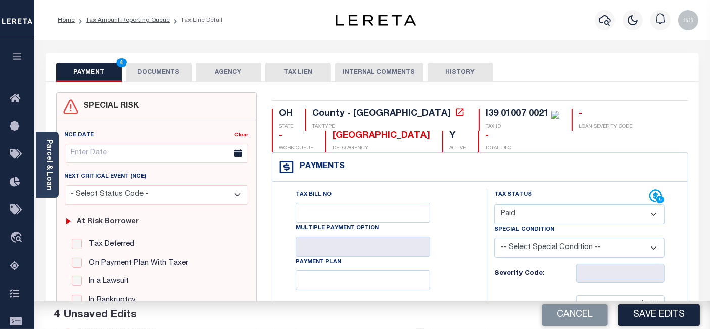
click at [148, 72] on button "DOCUMENTS" at bounding box center [159, 72] width 66 height 19
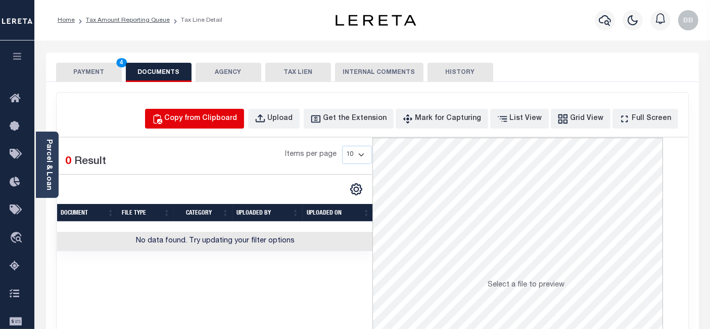
click at [228, 114] on div "Copy from Clipboard" at bounding box center [201, 118] width 73 height 11
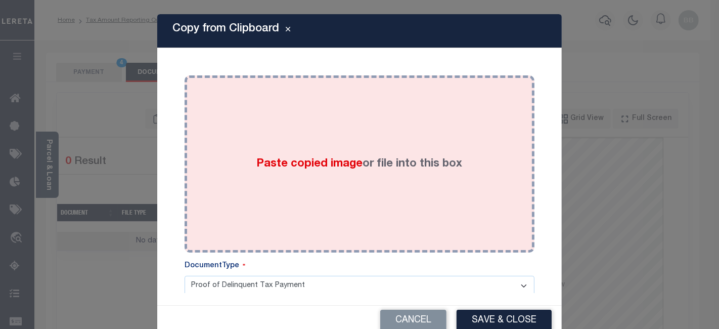
click at [376, 164] on label "Paste copied image or file into this box" at bounding box center [360, 164] width 206 height 17
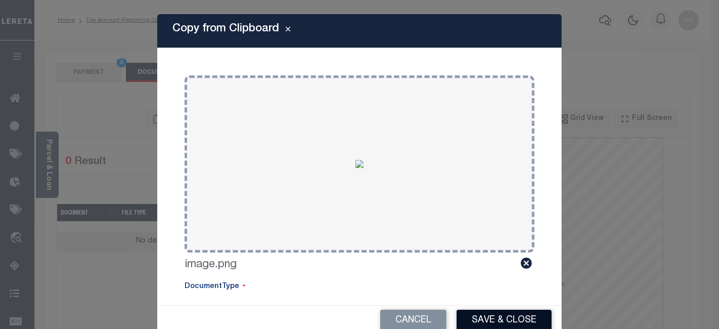
click at [508, 319] on button "Save & Close" at bounding box center [503, 320] width 95 height 22
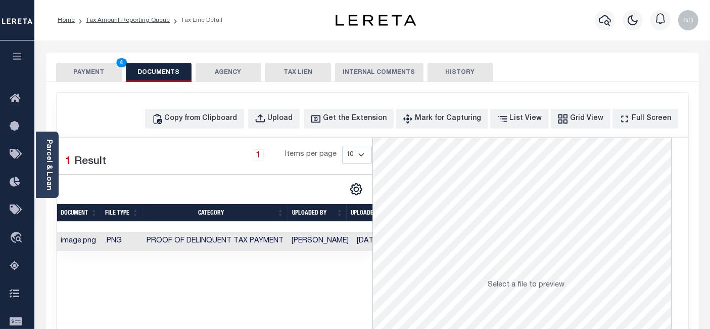
click at [90, 77] on button "PAYMENT 4" at bounding box center [89, 72] width 66 height 19
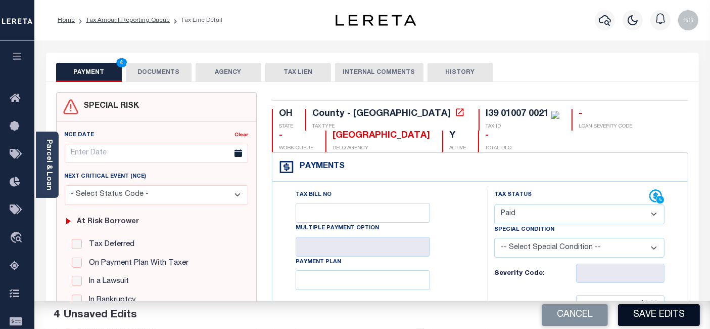
click at [663, 312] on button "Save Edits" at bounding box center [659, 315] width 82 height 22
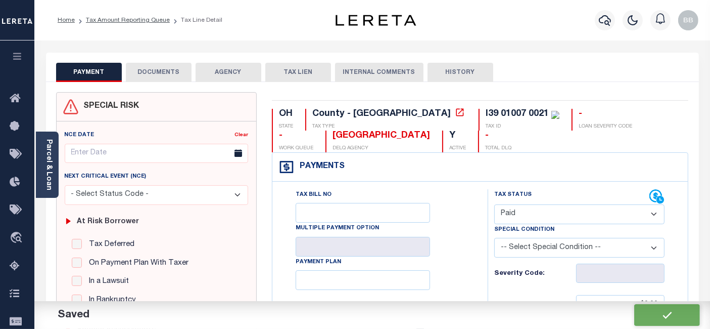
checkbox input "false"
type input "$0"
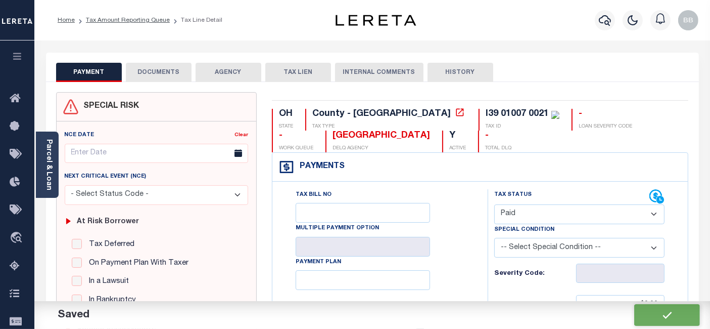
type input "$0"
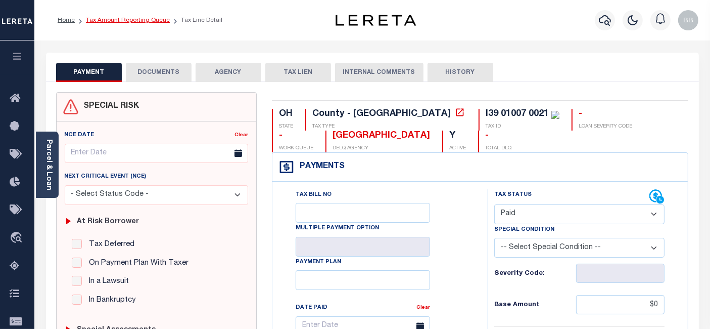
click at [146, 21] on link "Tax Amount Reporting Queue" at bounding box center [128, 20] width 84 height 6
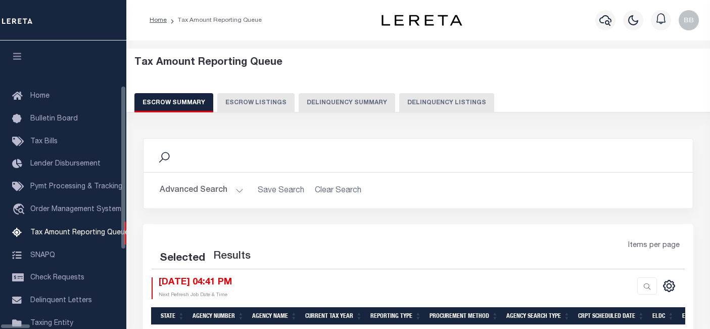
select select "100"
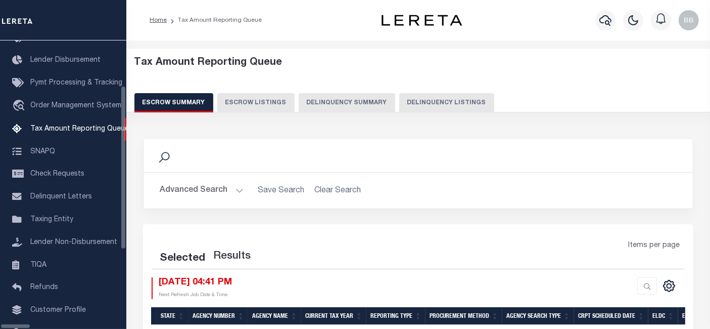
select select "100"
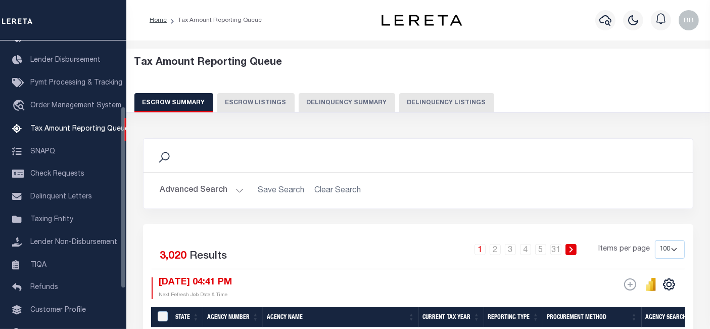
click at [439, 101] on button "Delinquency Listings" at bounding box center [446, 102] width 95 height 19
select select "100"
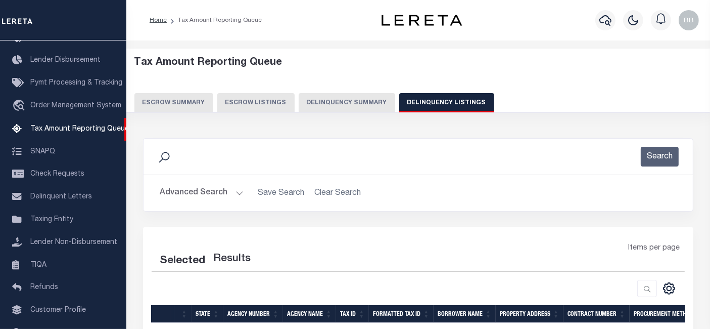
select select "100"
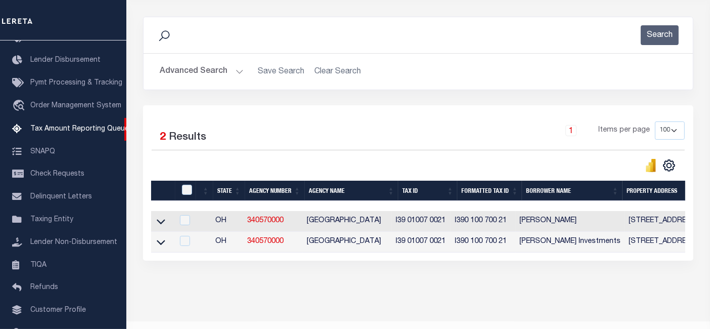
scroll to position [152, 0]
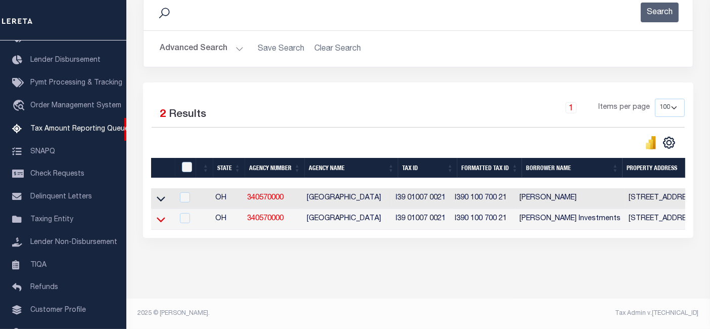
click at [157, 215] on icon at bounding box center [161, 219] width 9 height 11
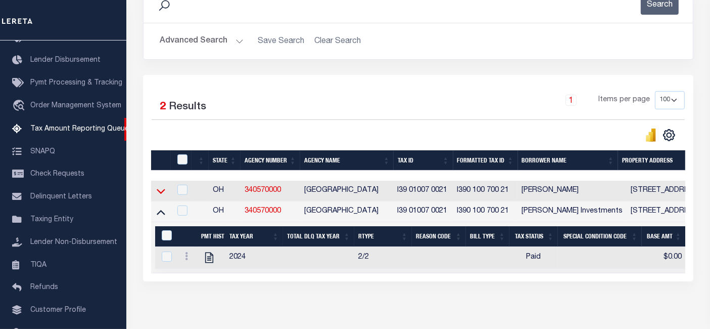
click at [163, 194] on icon at bounding box center [161, 191] width 9 height 11
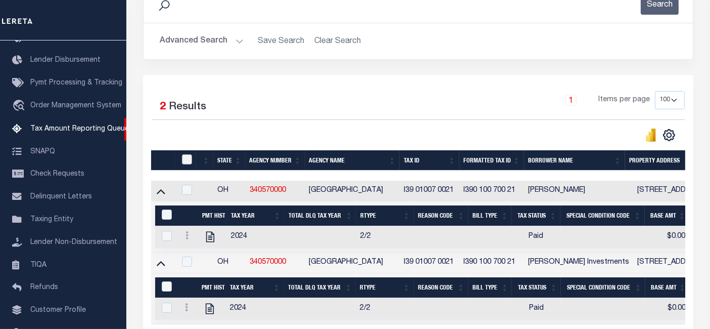
click at [188, 162] on input "checkbox" at bounding box center [187, 159] width 10 height 10
checkbox input "true"
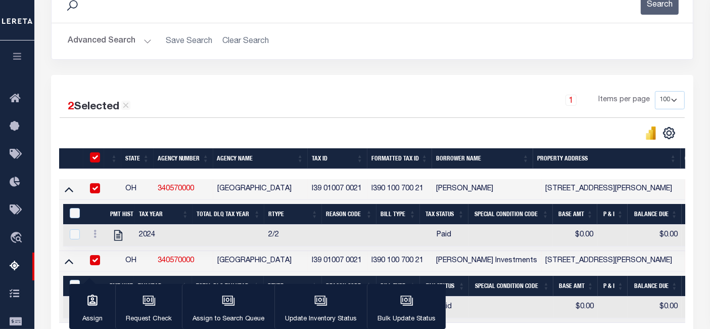
click at [78, 218] on div "&nbsp;" at bounding box center [76, 213] width 18 height 11
drag, startPoint x: 76, startPoint y: 214, endPoint x: 94, endPoint y: 213, distance: 17.2
click at [76, 214] on input "&nbsp;" at bounding box center [75, 213] width 10 height 10
checkbox input "true"
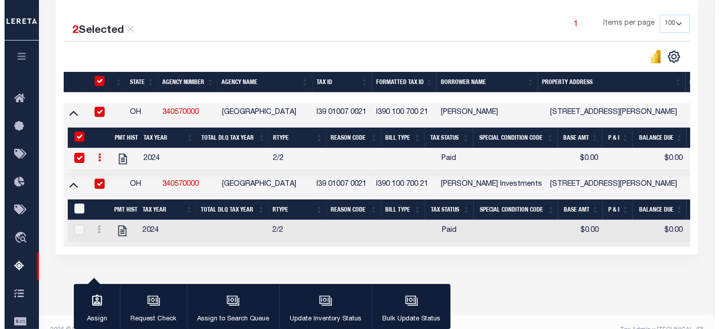
scroll to position [252, 0]
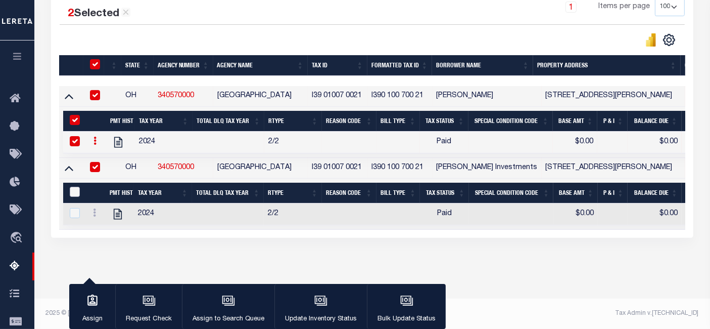
click at [73, 188] on input "&nbsp;" at bounding box center [75, 192] width 10 height 10
checkbox input "true"
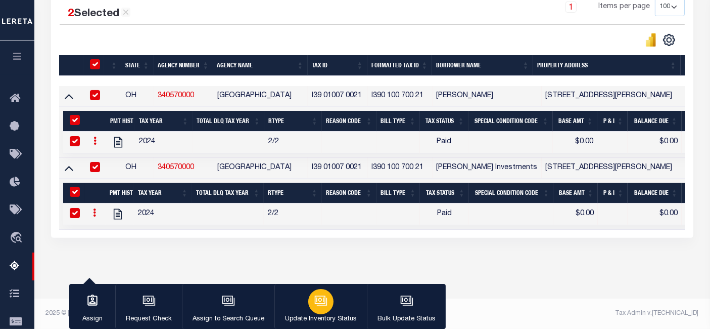
click at [324, 302] on icon "button" at bounding box center [320, 300] width 13 height 13
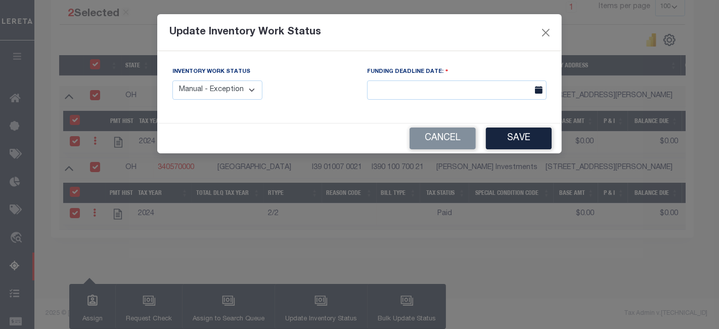
click at [222, 88] on select "Manual - Exception Pended - Awaiting Search Late Add Exception Completed" at bounding box center [217, 90] width 90 height 20
select select "4"
click at [172, 80] on select "Manual - Exception Pended - Awaiting Search Late Add Exception Completed" at bounding box center [217, 90] width 90 height 20
click at [523, 143] on button "Save" at bounding box center [519, 138] width 66 height 22
